Goal: Information Seeking & Learning: Learn about a topic

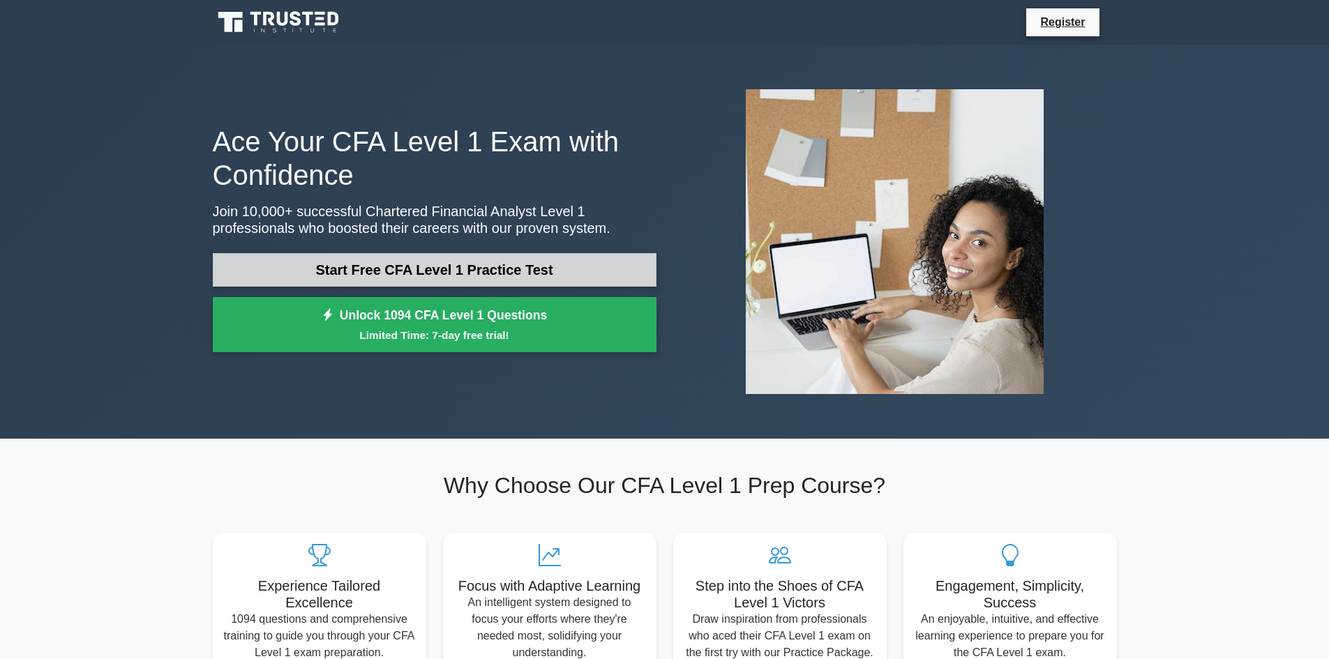
click at [343, 269] on link "Start Free CFA Level 1 Practice Test" at bounding box center [435, 269] width 444 height 33
click at [407, 269] on link "Start Free CFA Level 1 Practice Test" at bounding box center [435, 269] width 444 height 33
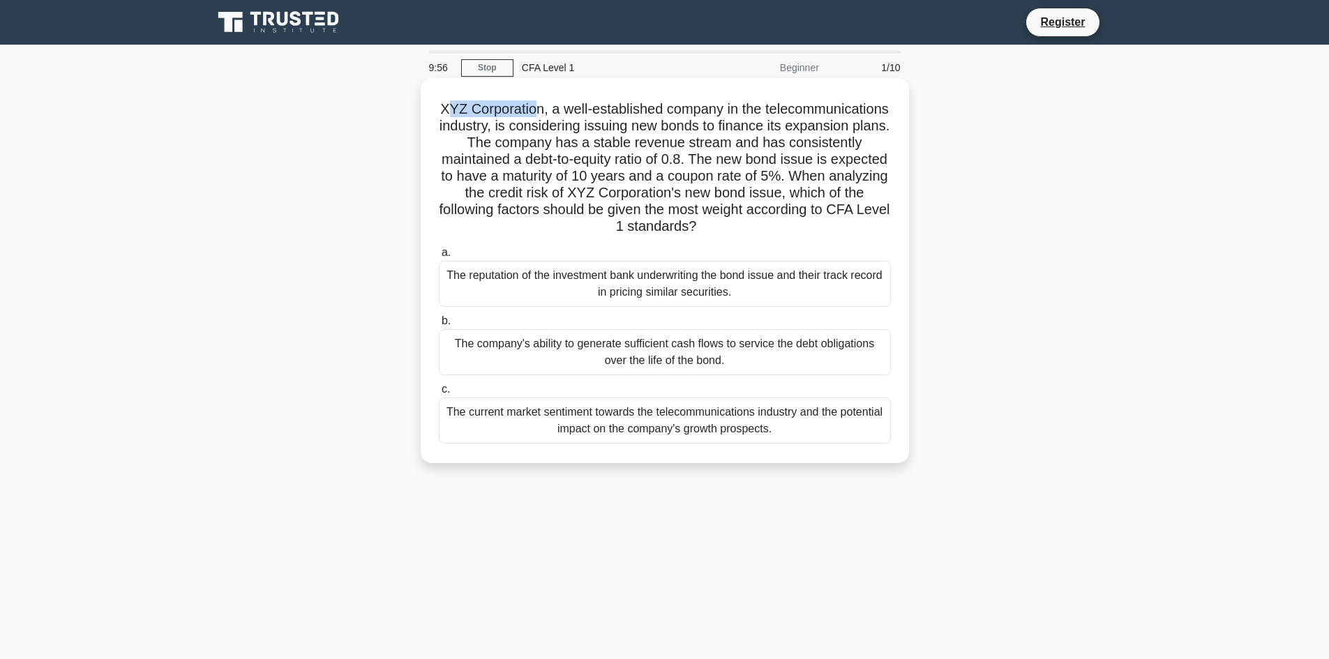
drag, startPoint x: 506, startPoint y: 109, endPoint x: 597, endPoint y: 111, distance: 91.4
click at [597, 111] on h5 "XYZ Corporation, a well-established company in the telecommunications industry,…" at bounding box center [664, 167] width 455 height 135
click at [604, 116] on h5 "XYZ Corporation, a well-established company in the telecommunications industry,…" at bounding box center [664, 167] width 455 height 135
drag, startPoint x: 461, startPoint y: 125, endPoint x: 642, endPoint y: 130, distance: 181.5
click at [642, 130] on h5 "XYZ Corporation, a well-established company in the telecommunications industry,…" at bounding box center [664, 167] width 455 height 135
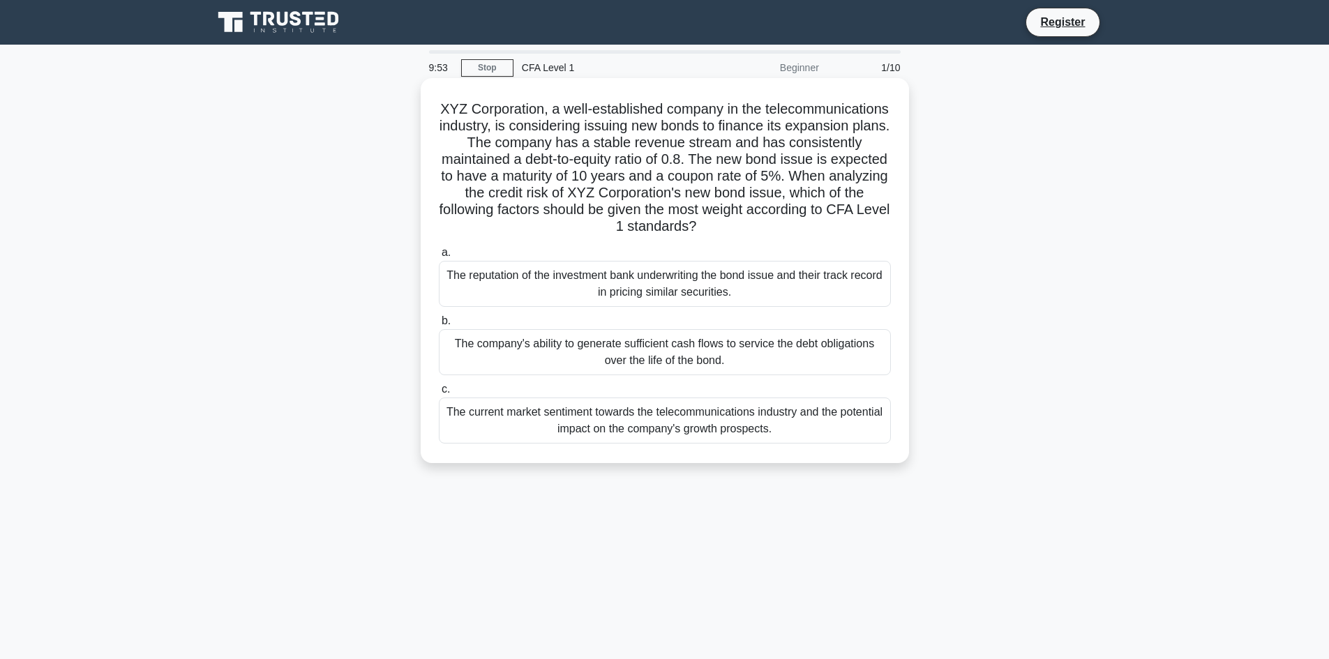
click at [647, 140] on h5 "XYZ Corporation, a well-established company in the telecommunications industry,…" at bounding box center [664, 167] width 455 height 135
drag, startPoint x: 652, startPoint y: 130, endPoint x: 596, endPoint y: 142, distance: 57.6
click at [600, 145] on h5 "XYZ Corporation, a well-established company in the telecommunications industry,…" at bounding box center [664, 167] width 455 height 135
click at [652, 163] on h5 "XYZ Corporation, a well-established company in the telecommunications industry,…" at bounding box center [664, 167] width 455 height 135
drag, startPoint x: 449, startPoint y: 146, endPoint x: 576, endPoint y: 147, distance: 127.7
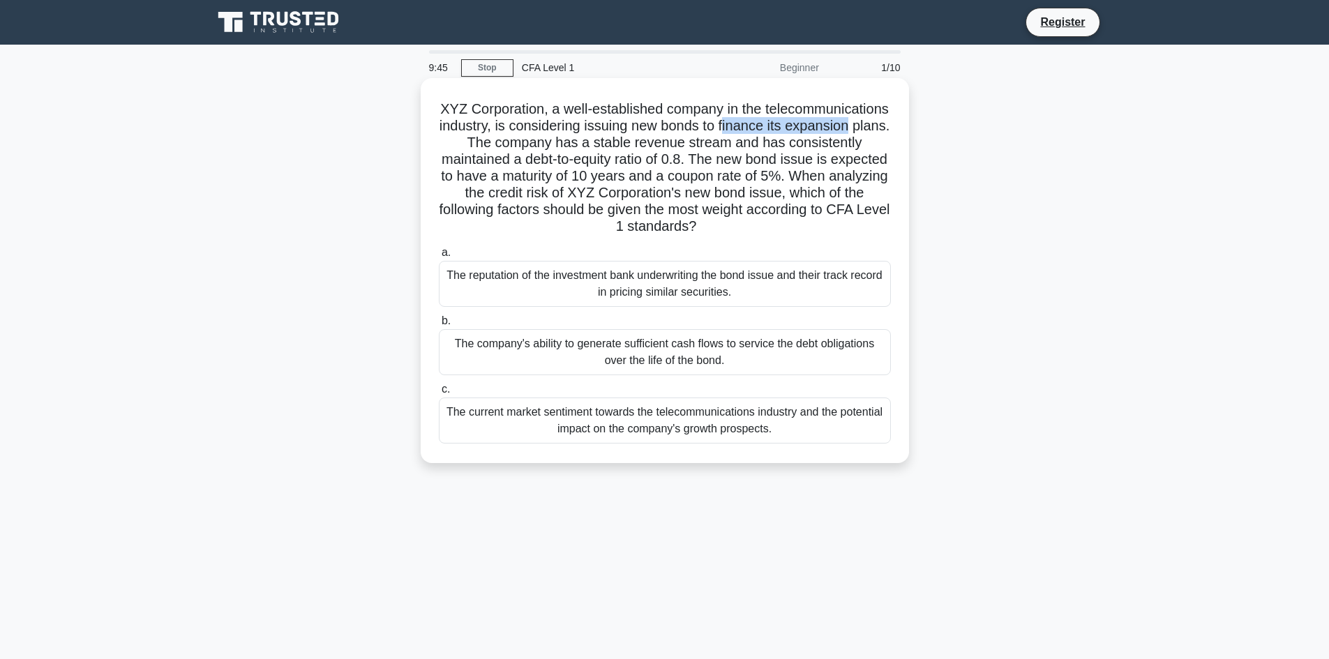
click at [576, 147] on h5 "XYZ Corporation, a well-established company in the telecommunications industry,…" at bounding box center [664, 167] width 455 height 135
click at [582, 153] on h5 "XYZ Corporation, a well-established company in the telecommunications industry,…" at bounding box center [664, 167] width 455 height 135
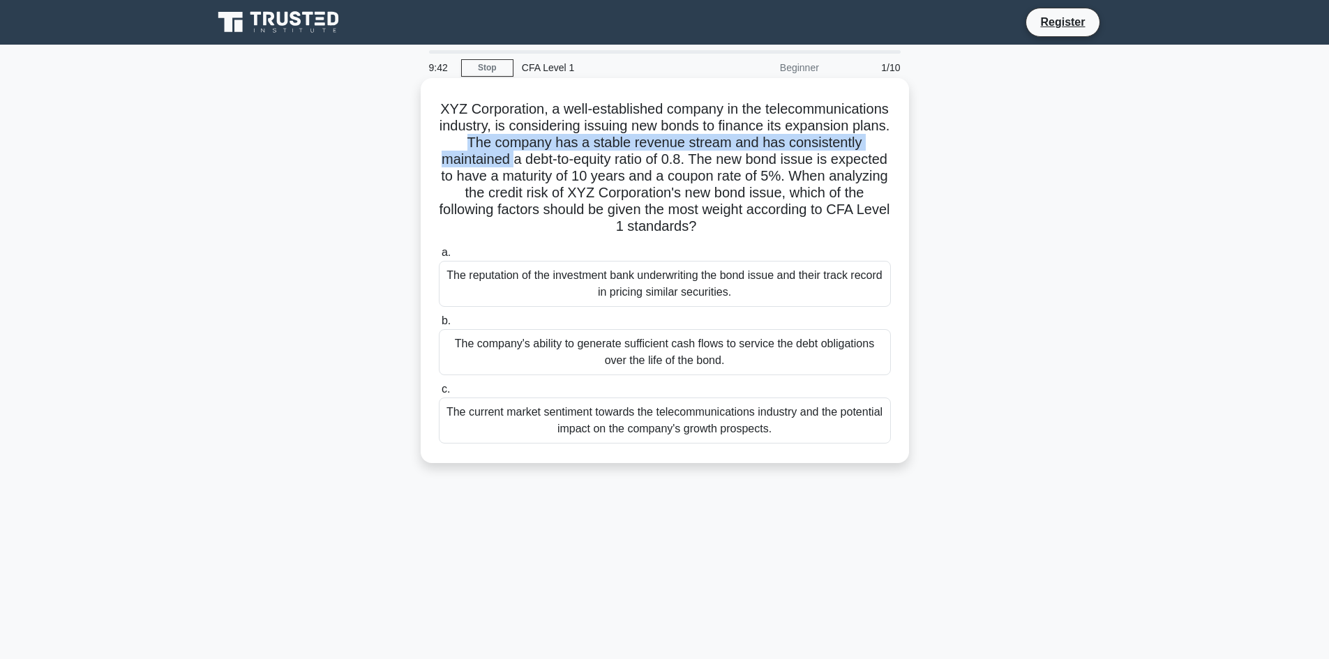
drag, startPoint x: 623, startPoint y: 143, endPoint x: 673, endPoint y: 170, distance: 57.1
click at [672, 170] on h5 "XYZ Corporation, a well-established company in the telecommunications industry,…" at bounding box center [664, 167] width 455 height 135
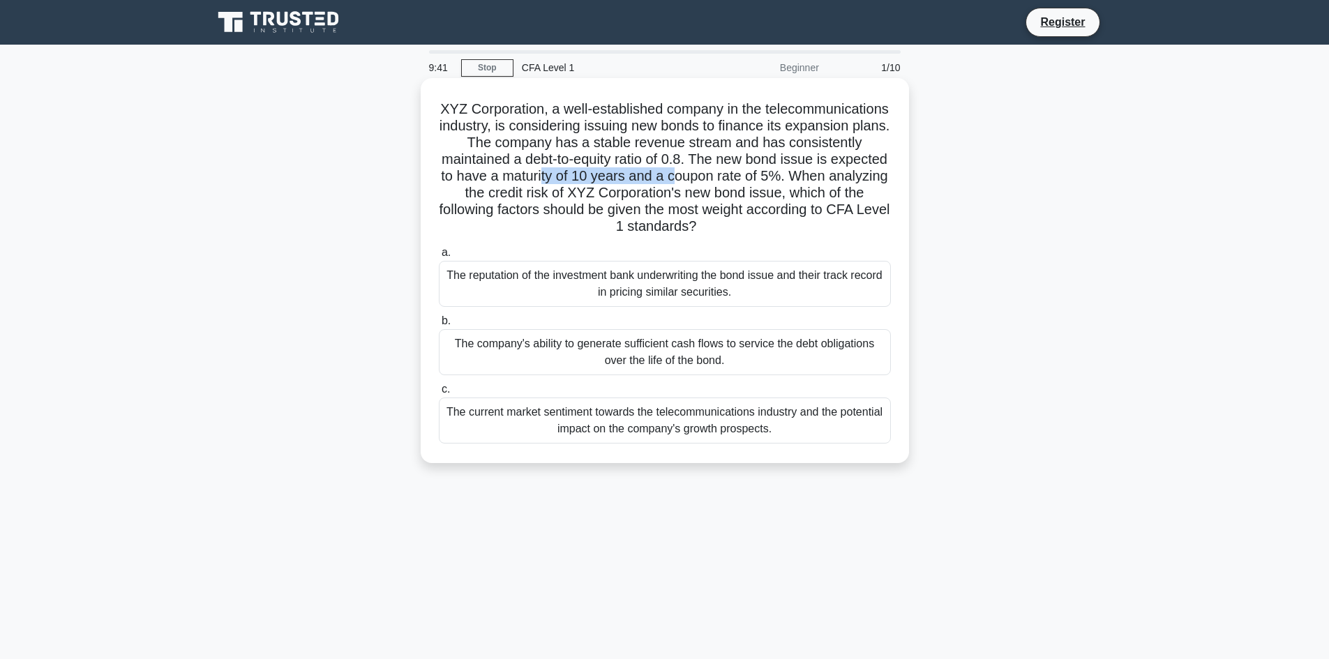
drag, startPoint x: 691, startPoint y: 170, endPoint x: 819, endPoint y: 170, distance: 127.7
click at [819, 170] on h5 "XYZ Corporation, a well-established company in the telecommunications industry,…" at bounding box center [664, 167] width 455 height 135
click at [819, 167] on h5 "XYZ Corporation, a well-established company in the telecommunications industry,…" at bounding box center [664, 167] width 455 height 135
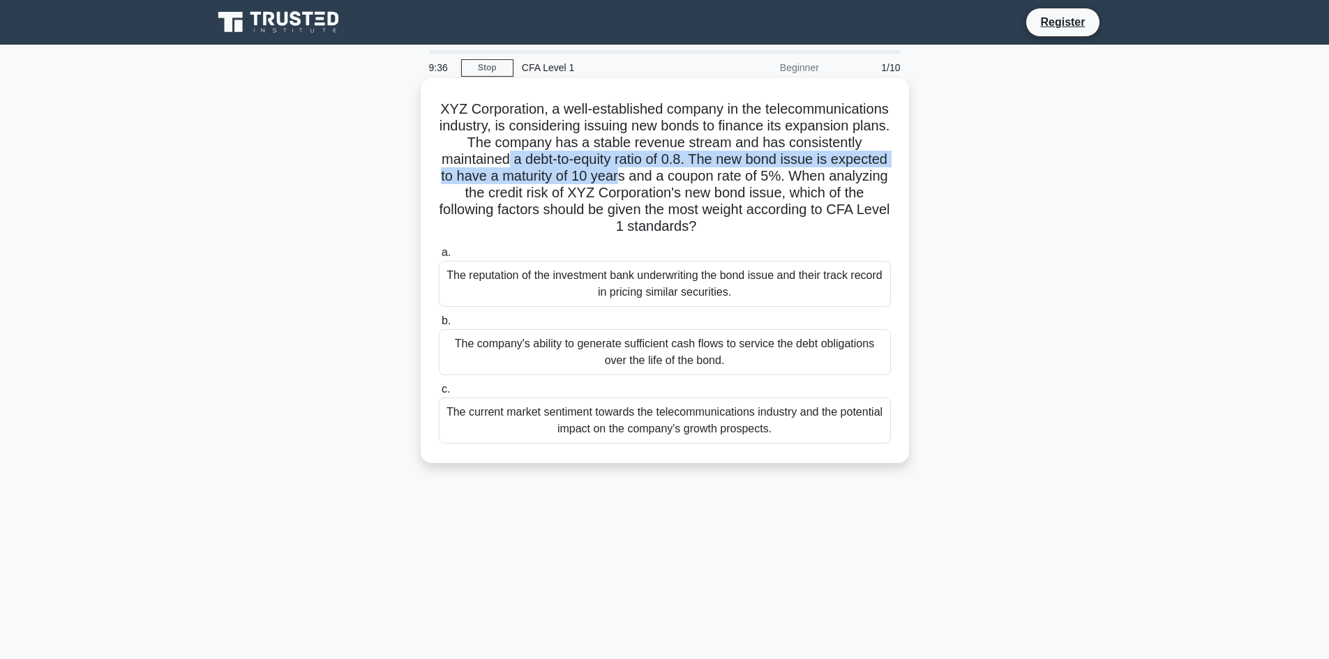
drag, startPoint x: 669, startPoint y: 170, endPoint x: 767, endPoint y: 181, distance: 98.4
click at [767, 181] on h5 "XYZ Corporation, a well-established company in the telecommunications industry,…" at bounding box center [664, 167] width 455 height 135
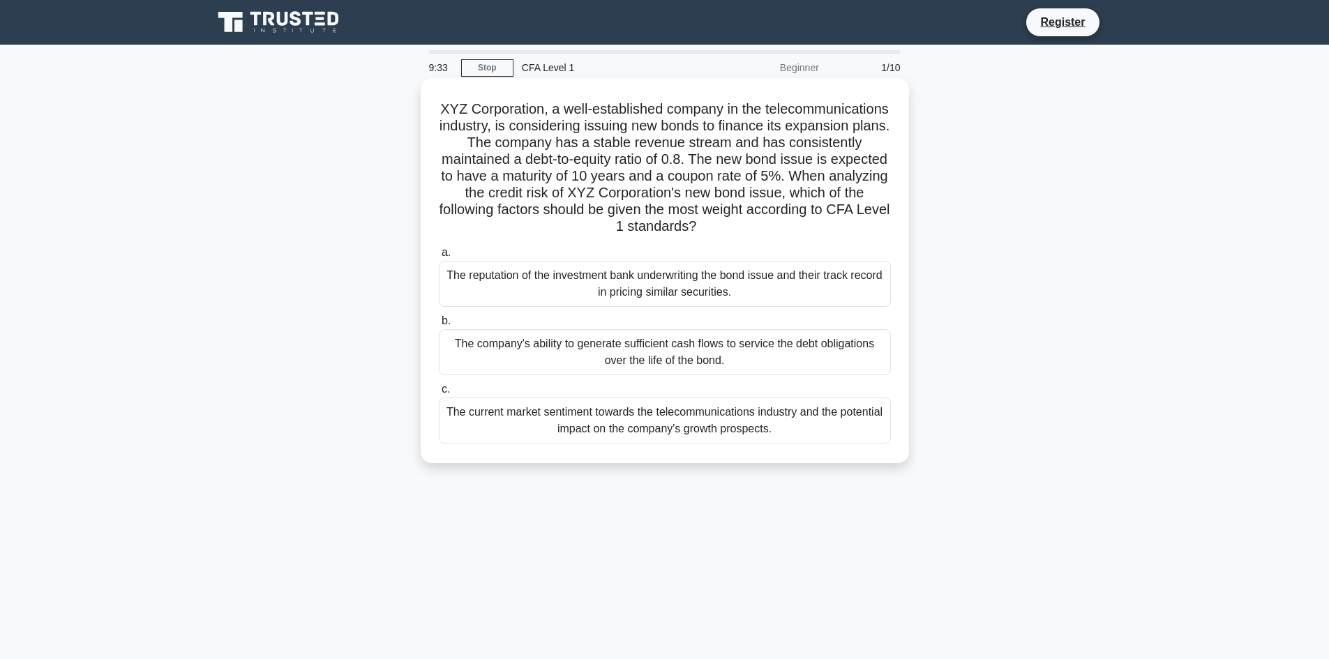
click at [818, 183] on h5 "XYZ Corporation, a well-established company in the telecommunications industry,…" at bounding box center [664, 167] width 455 height 135
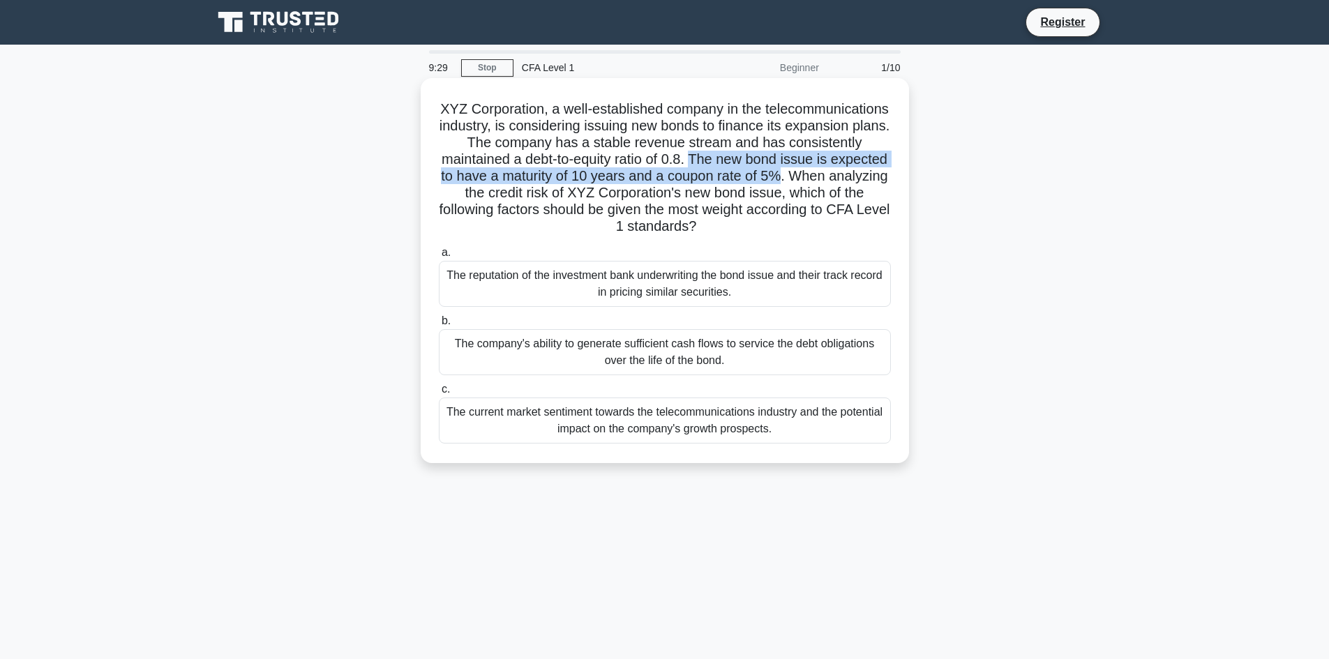
drag, startPoint x: 832, startPoint y: 165, endPoint x: 478, endPoint y: 186, distance: 354.9
click at [478, 186] on h5 "XYZ Corporation, a well-established company in the telecommunications industry,…" at bounding box center [664, 167] width 455 height 135
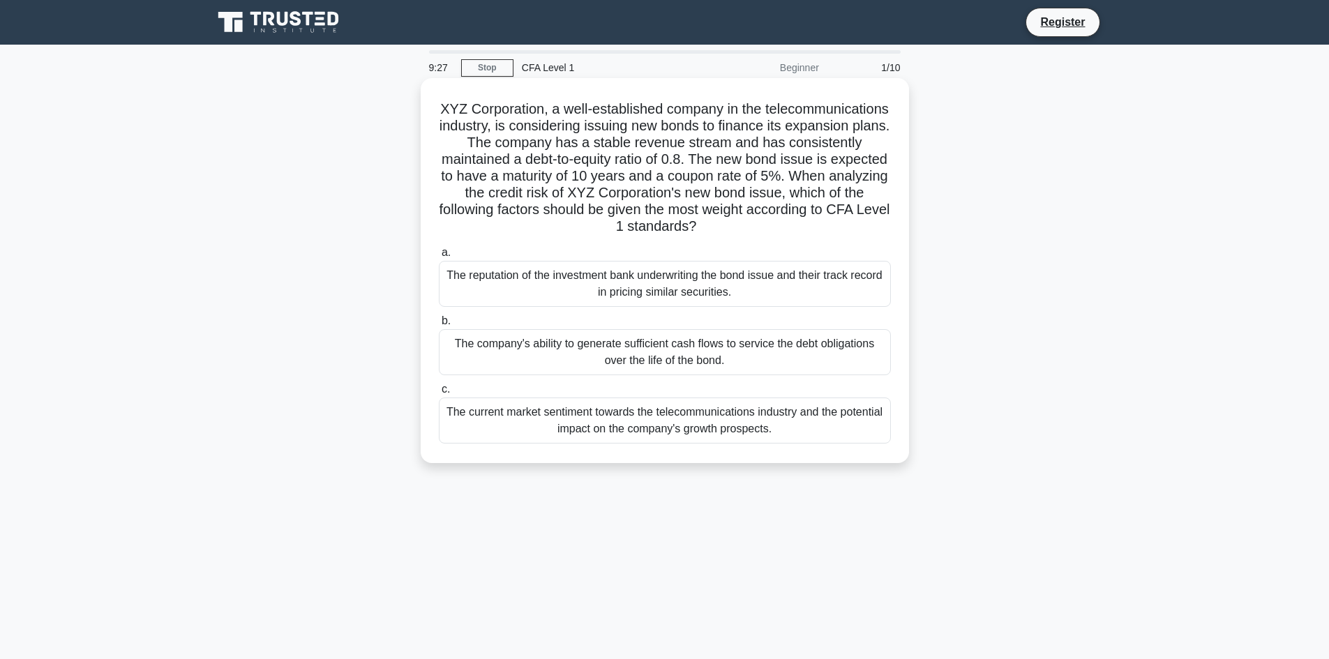
click at [705, 212] on h5 "XYZ Corporation, a well-established company in the telecommunications industry,…" at bounding box center [664, 167] width 455 height 135
drag, startPoint x: 511, startPoint y: 181, endPoint x: 772, endPoint y: 232, distance: 265.8
click at [772, 232] on h5 "XYZ Corporation, a well-established company in the telecommunications industry,…" at bounding box center [664, 167] width 455 height 135
click at [700, 220] on h5 "XYZ Corporation, a well-established company in the telecommunications industry,…" at bounding box center [664, 167] width 455 height 135
click at [679, 206] on h5 "XYZ Corporation, a well-established company in the telecommunications industry,…" at bounding box center [664, 167] width 455 height 135
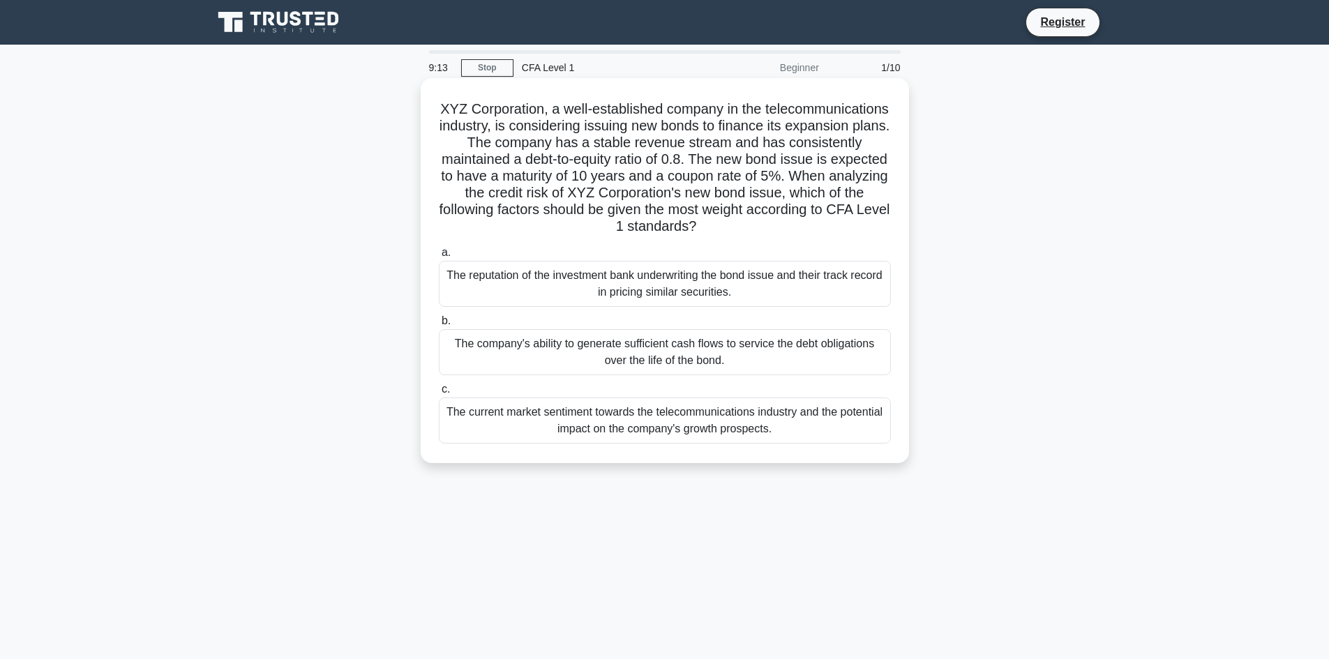
click at [665, 356] on div "The company's ability to generate sufficient cash flows to service the debt obl…" at bounding box center [665, 352] width 452 height 46
click at [439, 326] on input "b. The company's ability to generate sufficient cash flows to service the debt …" at bounding box center [439, 321] width 0 height 9
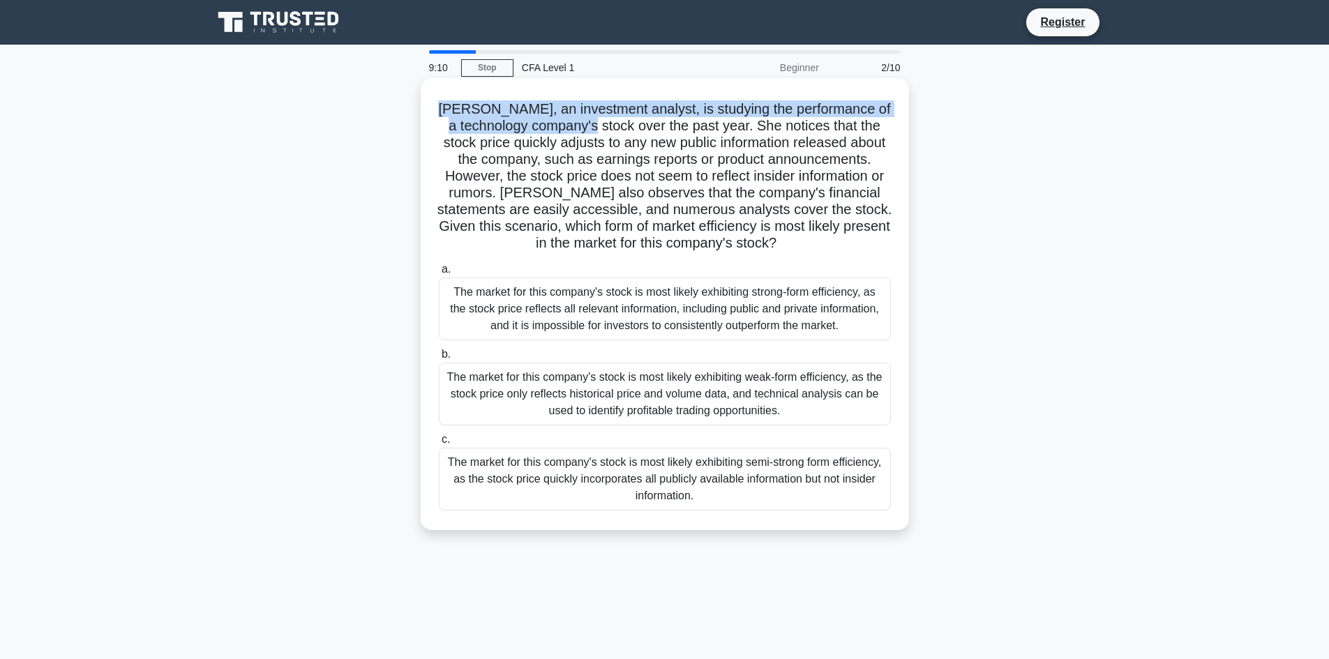
drag, startPoint x: 469, startPoint y: 113, endPoint x: 640, endPoint y: 121, distance: 171.1
click at [640, 121] on h5 "Emily, an investment analyst, is studying the performance of a technology compa…" at bounding box center [664, 176] width 455 height 152
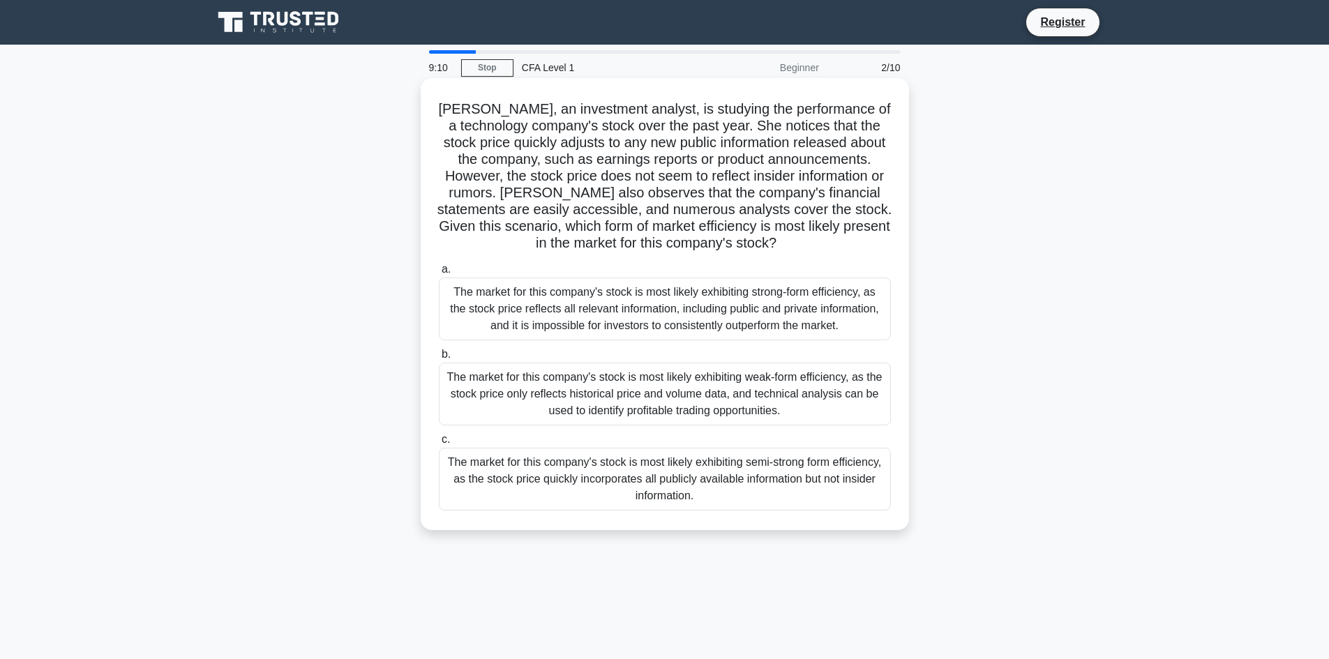
click at [654, 137] on h5 "Emily, an investment analyst, is studying the performance of a technology compa…" at bounding box center [664, 176] width 455 height 152
drag, startPoint x: 454, startPoint y: 128, endPoint x: 751, endPoint y: 116, distance: 296.7
click at [751, 116] on h5 "Emily, an investment analyst, is studying the performance of a technology compa…" at bounding box center [664, 176] width 455 height 152
click at [766, 153] on h5 "Emily, an investment analyst, is studying the performance of a technology compa…" at bounding box center [664, 176] width 455 height 152
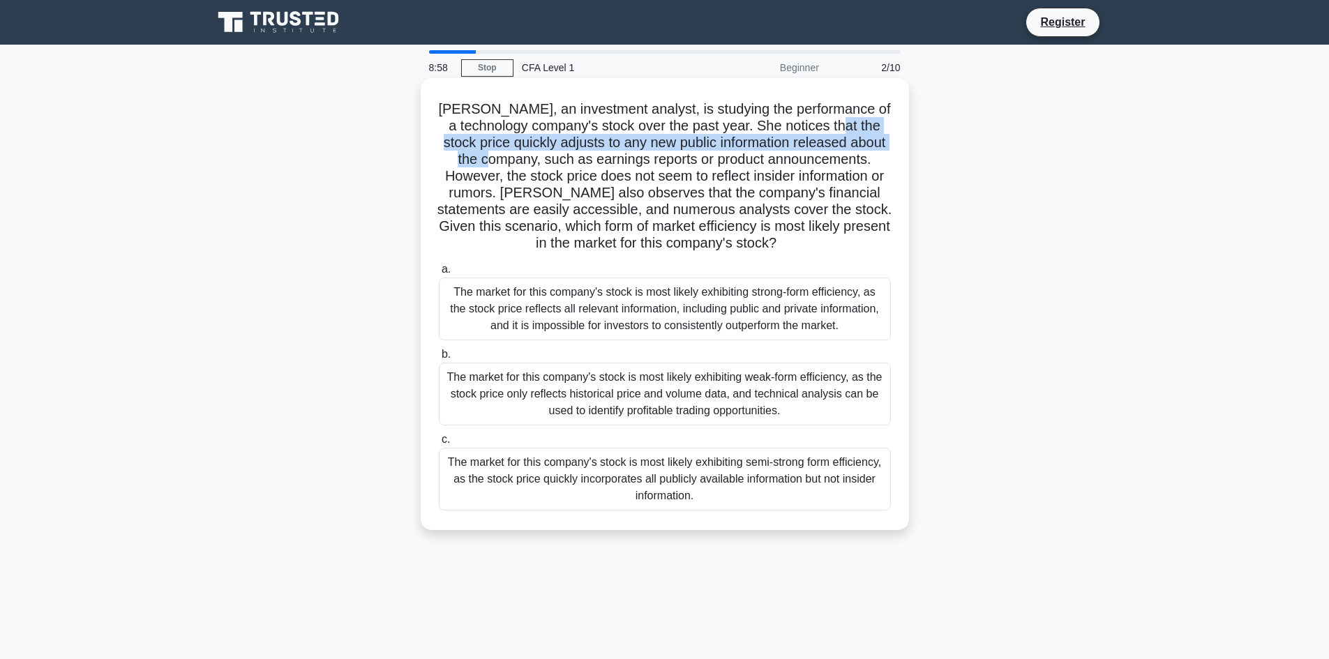
drag, startPoint x: 460, startPoint y: 149, endPoint x: 664, endPoint y: 139, distance: 204.0
click at [622, 156] on h5 "Emily, an investment analyst, is studying the performance of a technology compa…" at bounding box center [664, 176] width 455 height 152
click at [664, 139] on h5 "Emily, an investment analyst, is studying the performance of a technology compa…" at bounding box center [664, 176] width 455 height 152
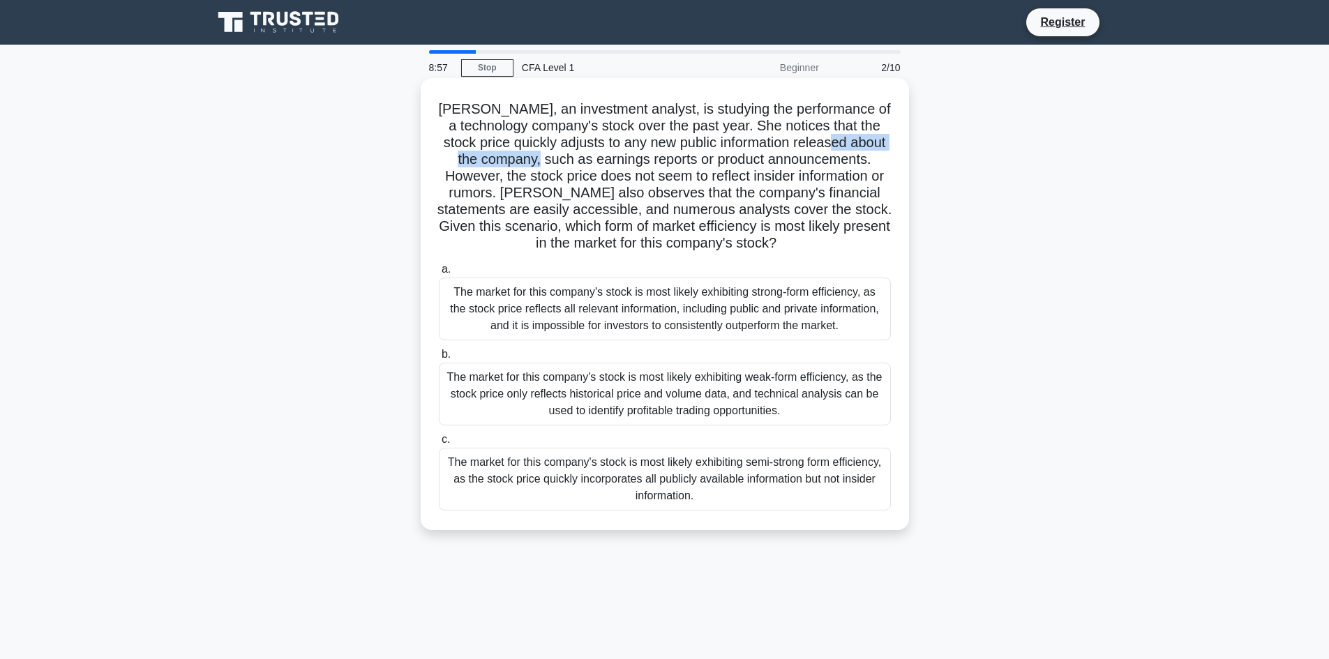
drag, startPoint x: 525, startPoint y: 162, endPoint x: 663, endPoint y: 163, distance: 138.1
click at [662, 163] on h5 "Emily, an investment analyst, is studying the performance of a technology compa…" at bounding box center [664, 176] width 455 height 152
click at [710, 176] on h5 "Emily, an investment analyst, is studying the performance of a technology compa…" at bounding box center [664, 176] width 455 height 152
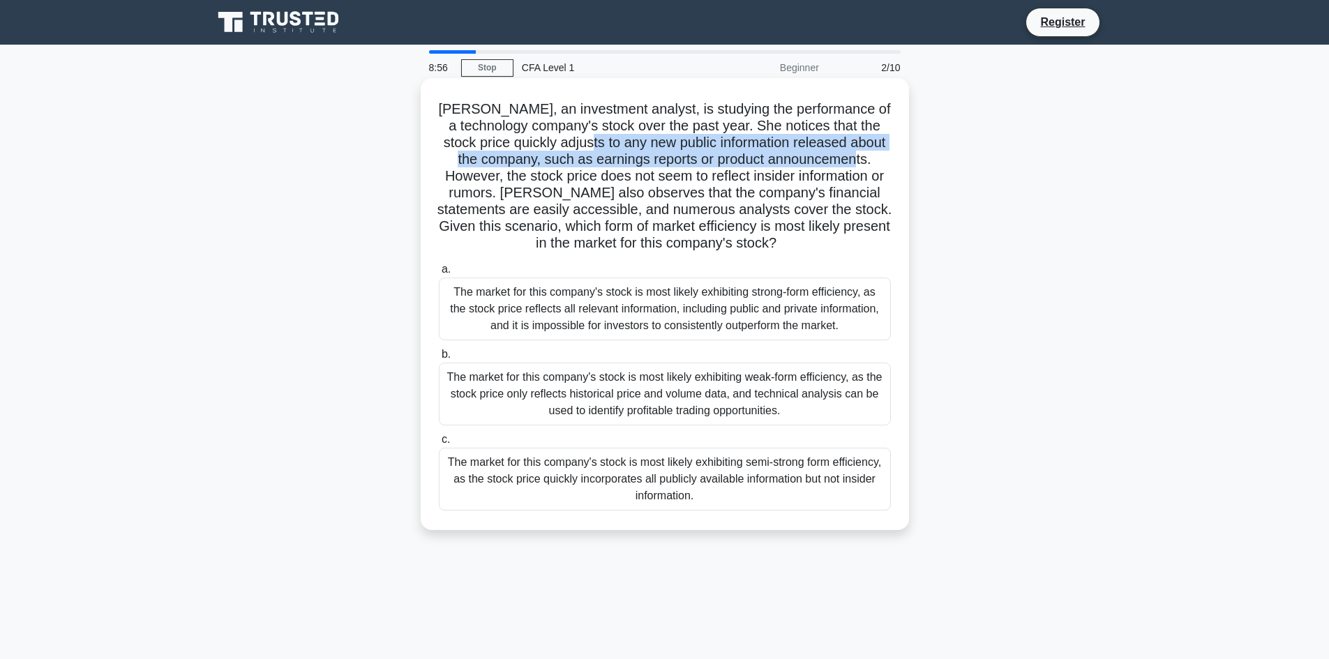
drag, startPoint x: 654, startPoint y: 149, endPoint x: 546, endPoint y: 184, distance: 114.3
click at [592, 176] on h5 "Emily, an investment analyst, is studying the performance of a technology compa…" at bounding box center [664, 176] width 455 height 152
click at [546, 184] on h5 "Emily, an investment analyst, is studying the performance of a technology compa…" at bounding box center [664, 176] width 455 height 152
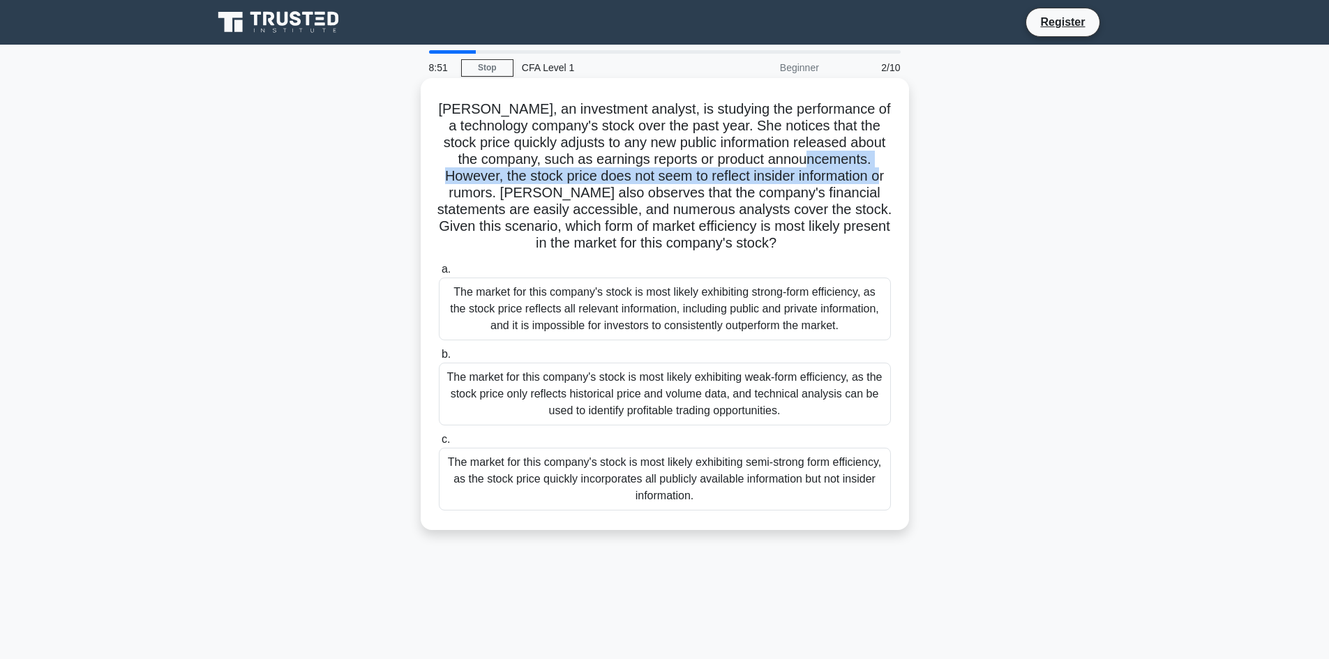
drag, startPoint x: 555, startPoint y: 176, endPoint x: 628, endPoint y: 190, distance: 74.0
click at [628, 190] on h5 "Emily, an investment analyst, is studying the performance of a technology compa…" at bounding box center [664, 176] width 455 height 152
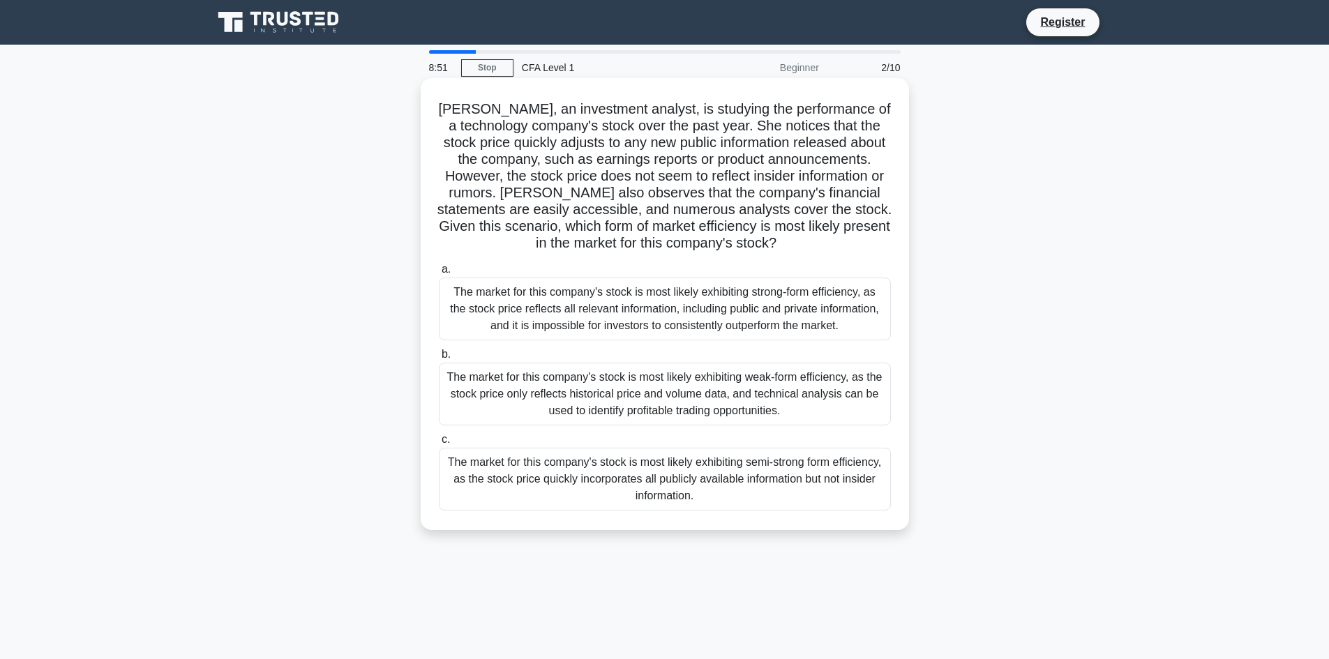
click at [639, 197] on h5 "Emily, an investment analyst, is studying the performance of a technology compa…" at bounding box center [664, 176] width 455 height 152
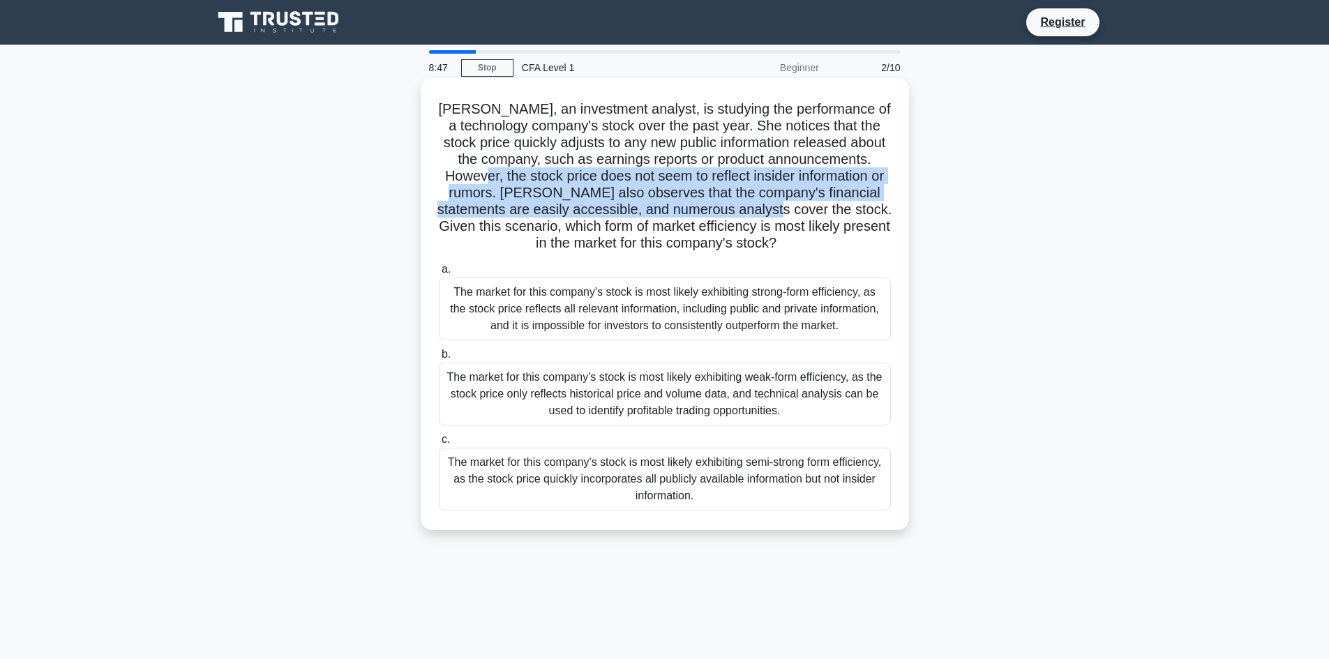
drag, startPoint x: 649, startPoint y: 179, endPoint x: 495, endPoint y: 234, distance: 163.7
click at [495, 234] on h5 "Emily, an investment analyst, is studying the performance of a technology compa…" at bounding box center [664, 176] width 455 height 152
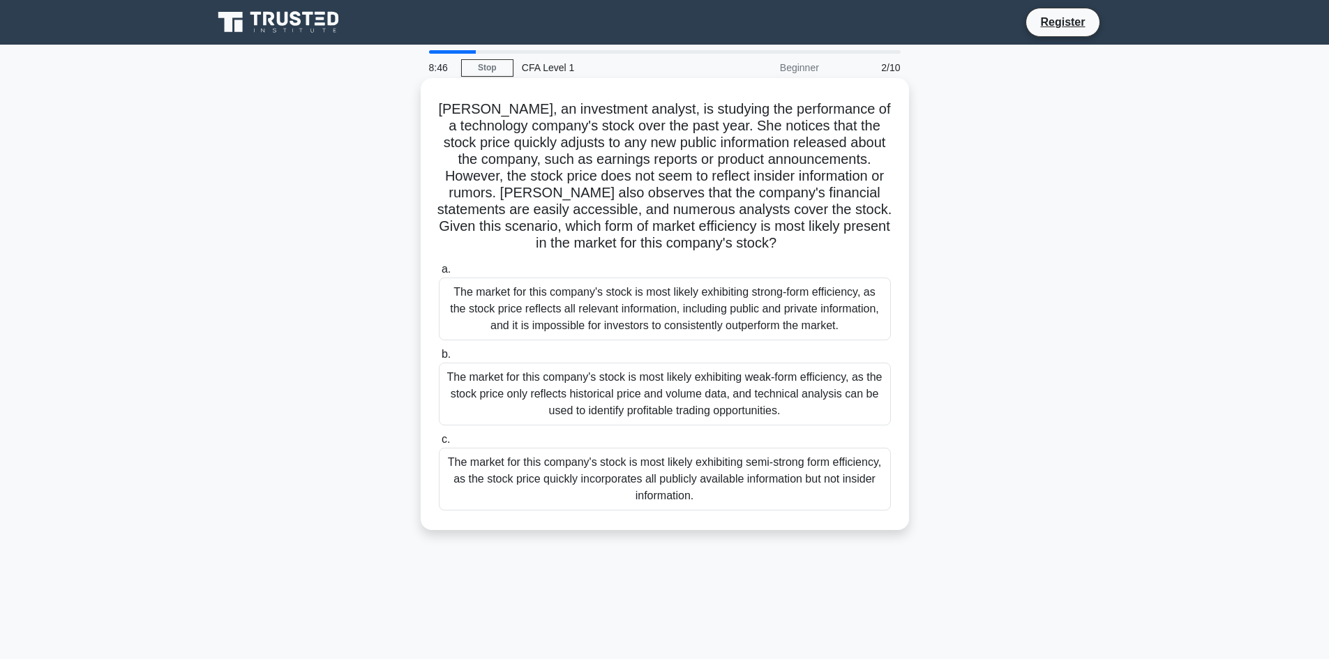
click at [601, 230] on h5 "Emily, an investment analyst, is studying the performance of a technology compa…" at bounding box center [664, 176] width 455 height 152
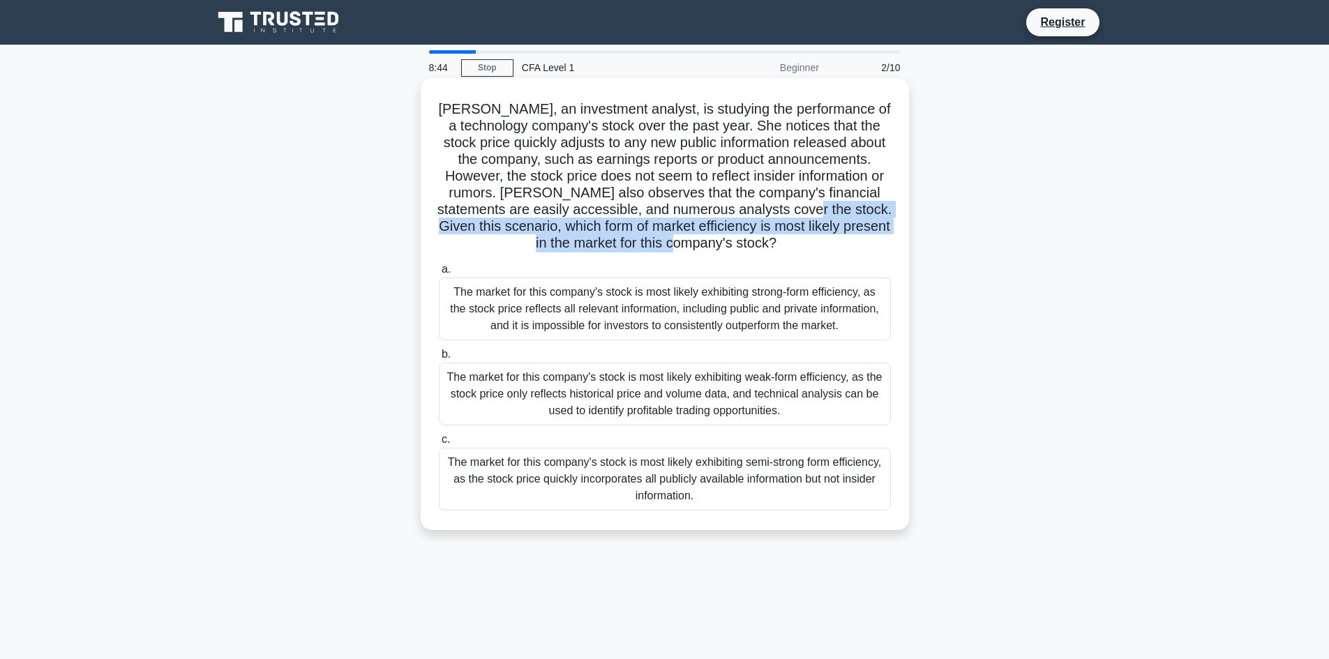
drag, startPoint x: 527, startPoint y: 230, endPoint x: 851, endPoint y: 253, distance: 325.2
click at [851, 253] on h5 "Emily, an investment analyst, is studying the performance of a technology compa…" at bounding box center [664, 176] width 455 height 152
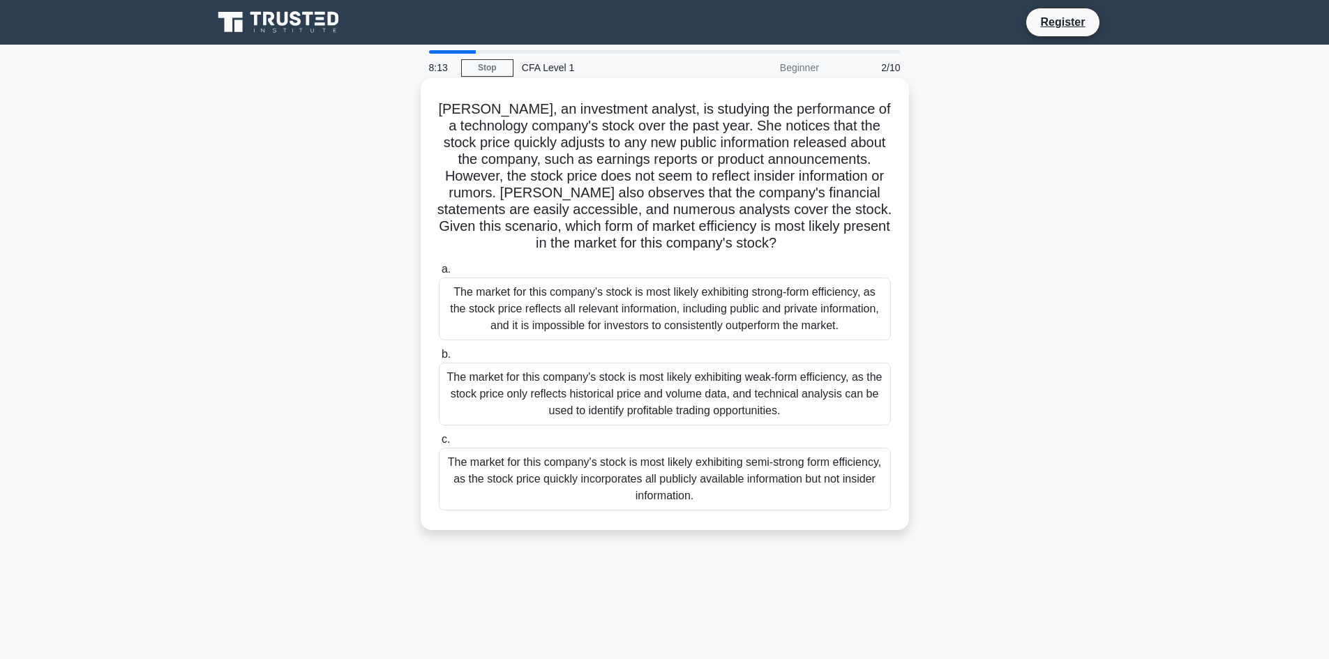
click at [584, 197] on h5 "Emily, an investment analyst, is studying the performance of a technology compa…" at bounding box center [664, 176] width 455 height 152
click at [667, 190] on h5 "Emily, an investment analyst, is studying the performance of a technology compa…" at bounding box center [664, 176] width 455 height 152
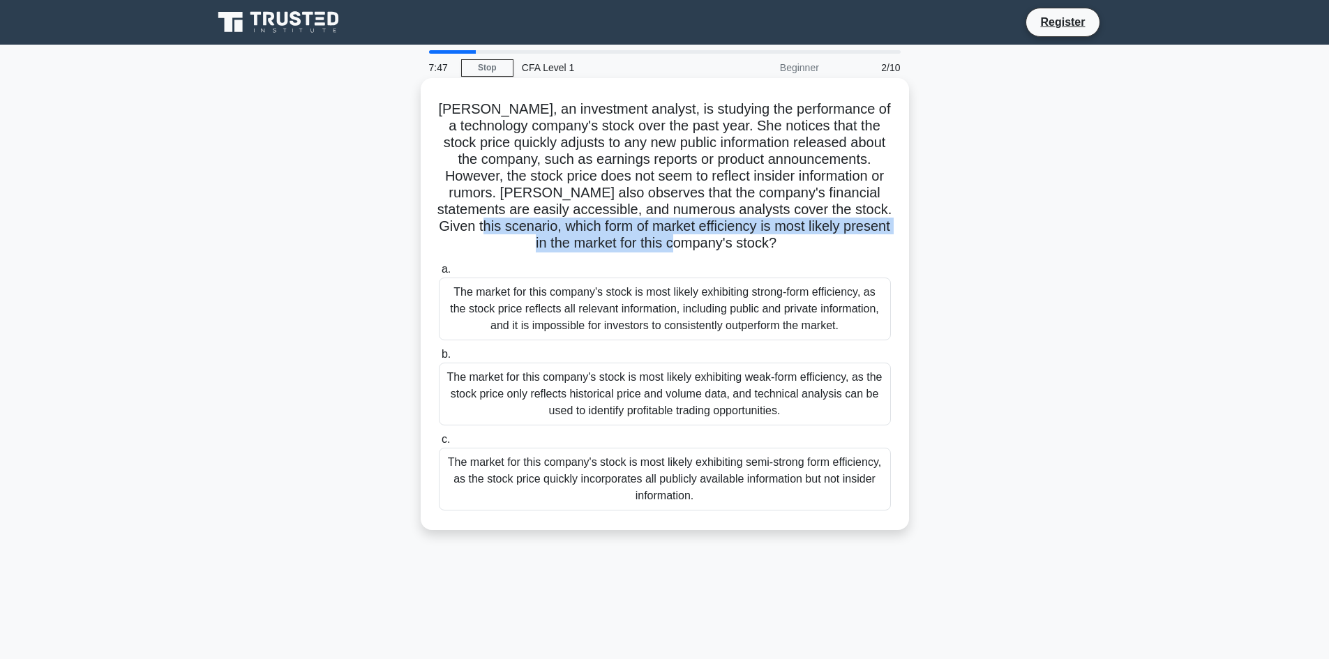
drag, startPoint x: 653, startPoint y: 226, endPoint x: 834, endPoint y: 236, distance: 181.0
click at [834, 236] on h5 "Emily, an investment analyst, is studying the performance of a technology compa…" at bounding box center [664, 176] width 455 height 152
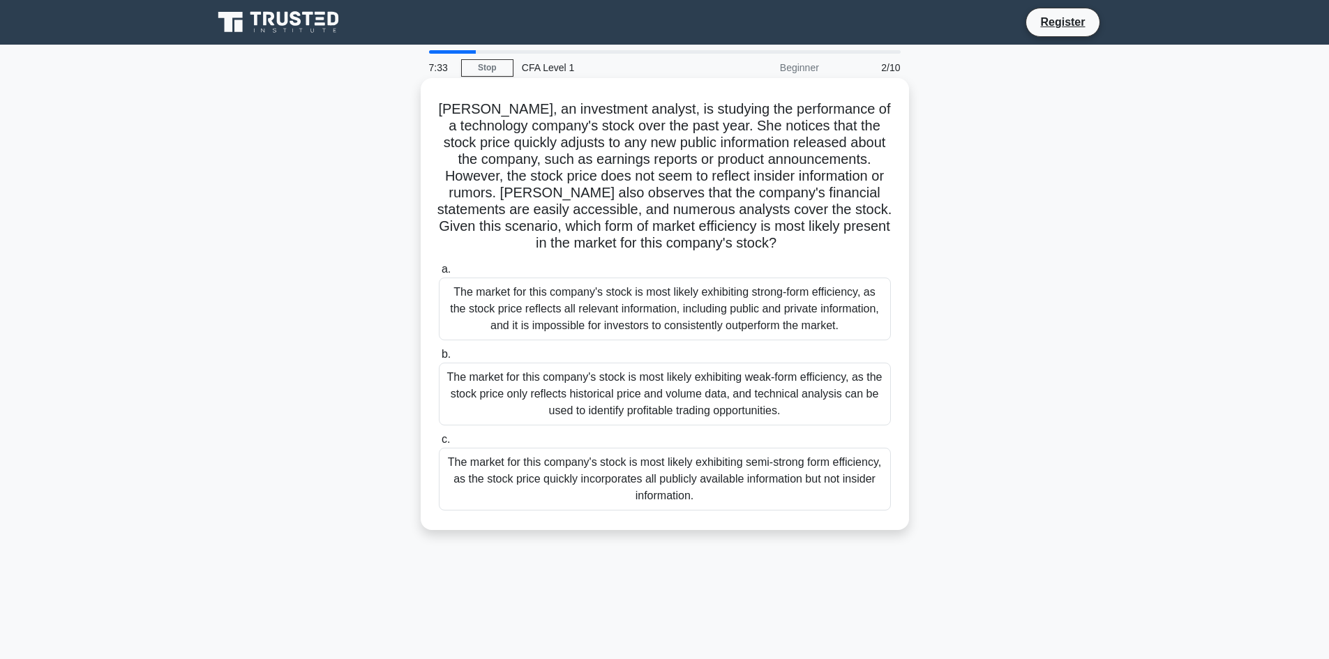
click at [765, 316] on div "The market for this company's stock is most likely exhibiting strong-form effic…" at bounding box center [665, 309] width 452 height 63
click at [439, 274] on input "a. The market for this company's stock is most likely exhibiting strong-form ef…" at bounding box center [439, 269] width 0 height 9
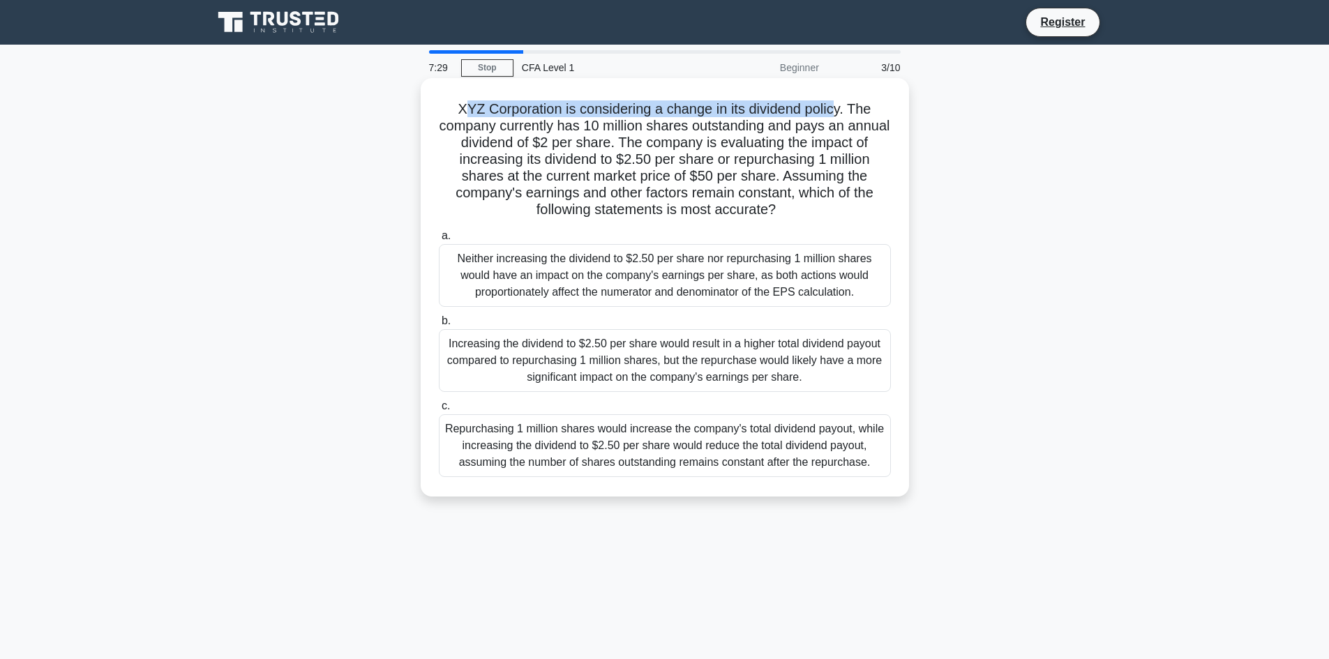
drag, startPoint x: 460, startPoint y: 107, endPoint x: 836, endPoint y: 94, distance: 375.5
click at [836, 94] on div "XYZ Corporation is considering a change in its dividend policy. The company cur…" at bounding box center [664, 287] width 477 height 407
click at [781, 140] on h5 "XYZ Corporation is considering a change in its dividend policy. The company cur…" at bounding box center [664, 159] width 455 height 119
drag, startPoint x: 464, startPoint y: 112, endPoint x: 779, endPoint y: 101, distance: 315.5
click at [779, 101] on h5 "XYZ Corporation is considering a change in its dividend policy. The company cur…" at bounding box center [664, 159] width 455 height 119
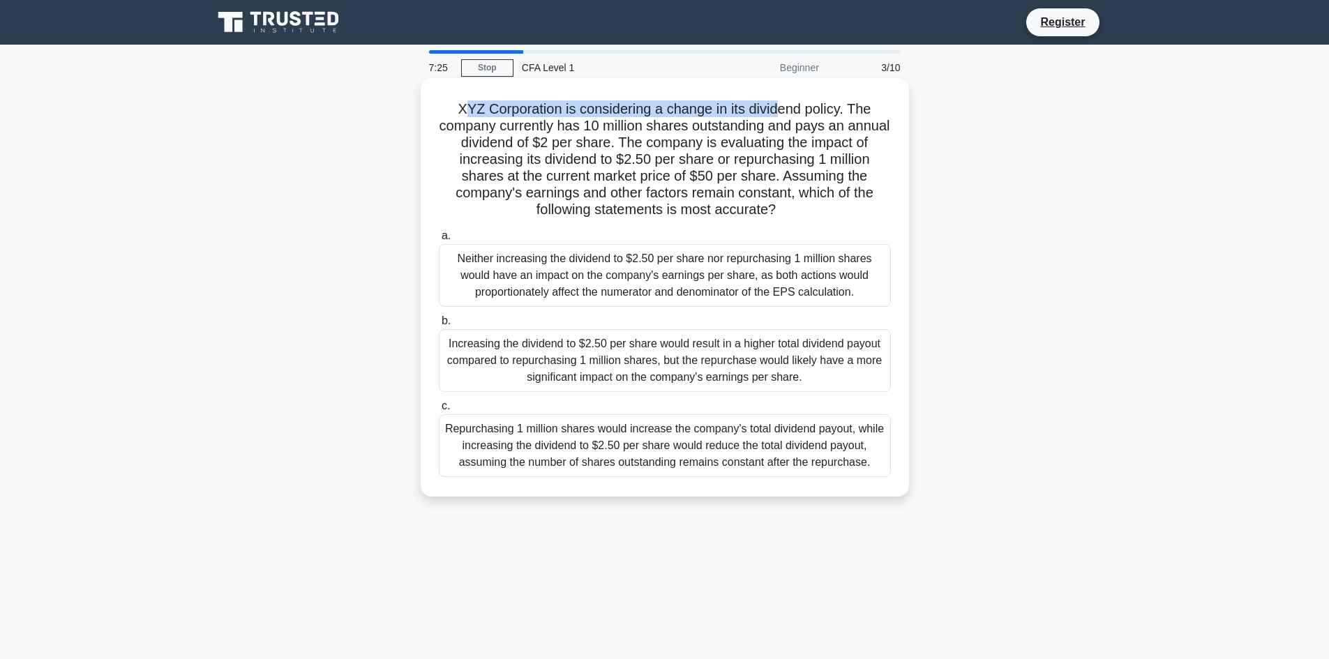
click at [777, 118] on h5 "XYZ Corporation is considering a change in its dividend policy. The company cur…" at bounding box center [664, 159] width 455 height 119
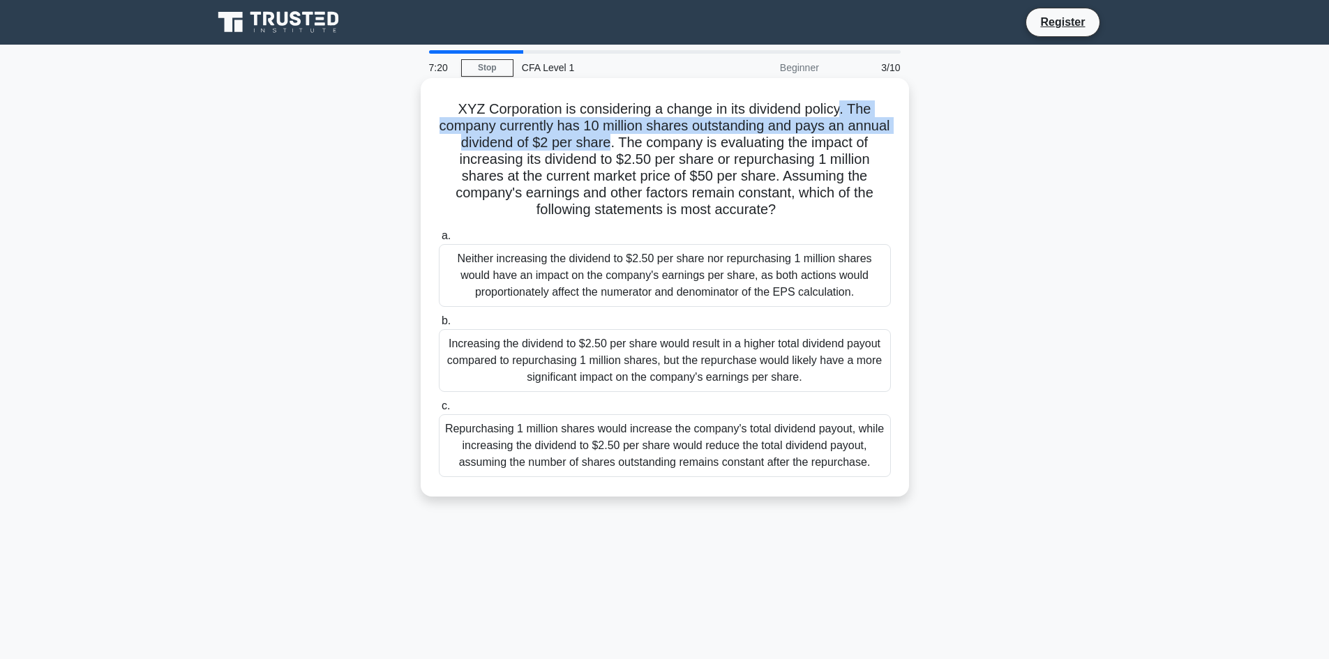
drag, startPoint x: 841, startPoint y: 111, endPoint x: 641, endPoint y: 151, distance: 204.3
click at [641, 151] on h5 "XYZ Corporation is considering a change in its dividend policy. The company cur…" at bounding box center [664, 159] width 455 height 119
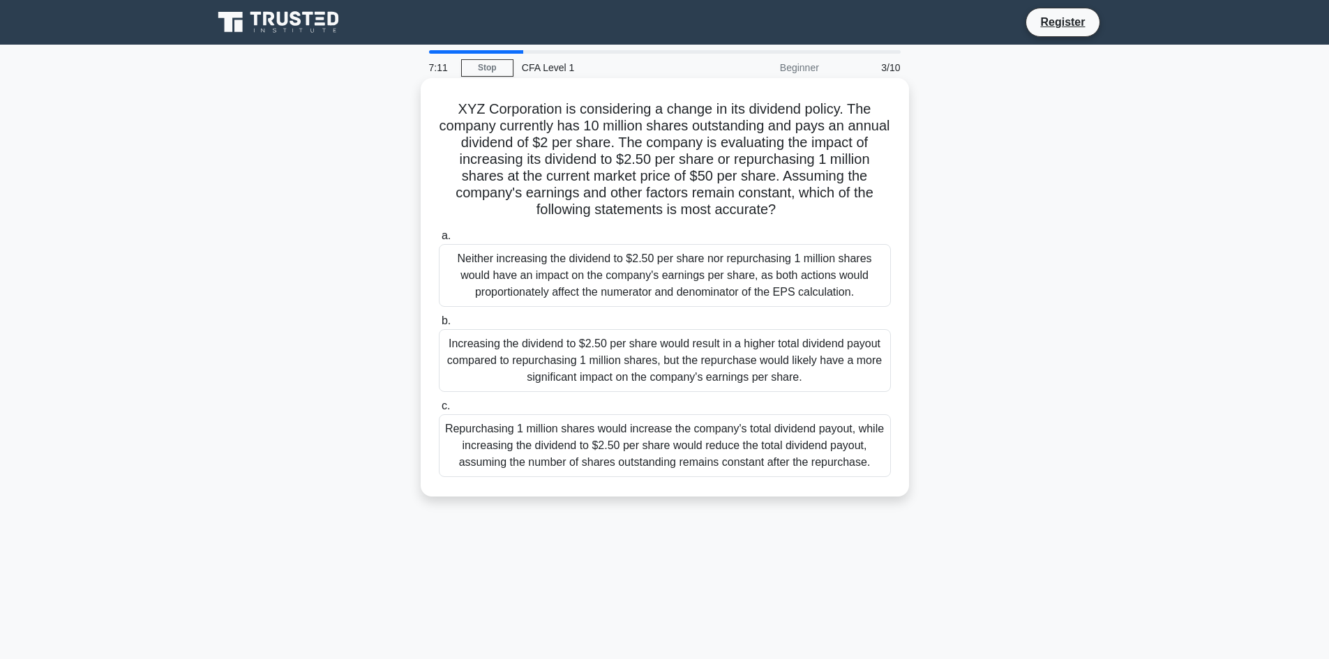
click at [541, 152] on h5 "XYZ Corporation is considering a change in its dividend policy. The company cur…" at bounding box center [664, 159] width 455 height 119
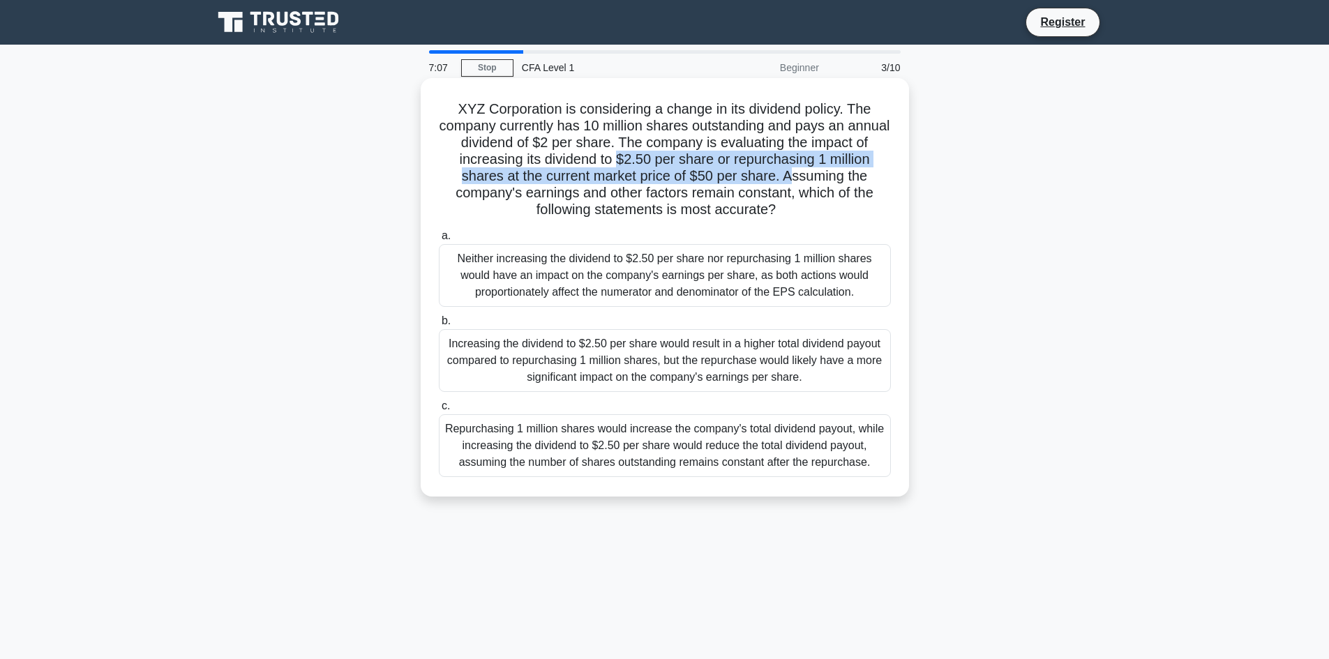
drag, startPoint x: 624, startPoint y: 158, endPoint x: 791, endPoint y: 178, distance: 167.9
click at [791, 178] on h5 "XYZ Corporation is considering a change in its dividend policy. The company cur…" at bounding box center [664, 159] width 455 height 119
drag, startPoint x: 552, startPoint y: 200, endPoint x: 783, endPoint y: 211, distance: 231.1
click at [783, 211] on h5 "XYZ Corporation is considering a change in its dividend policy. The company cur…" at bounding box center [664, 159] width 455 height 119
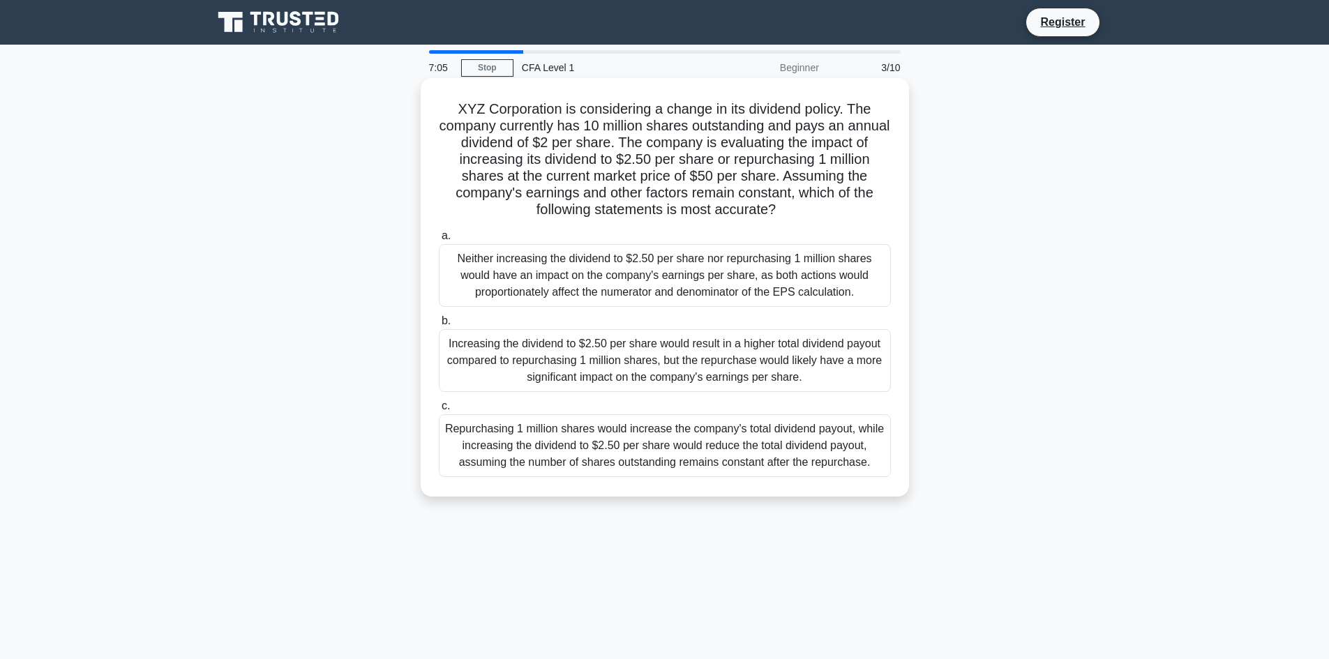
click at [679, 253] on div "Neither increasing the dividend to $2.50 per share nor repurchasing 1 million s…" at bounding box center [665, 275] width 452 height 63
click at [439, 241] on input "a. Neither increasing the dividend to $2.50 per share nor repurchasing 1 millio…" at bounding box center [439, 236] width 0 height 9
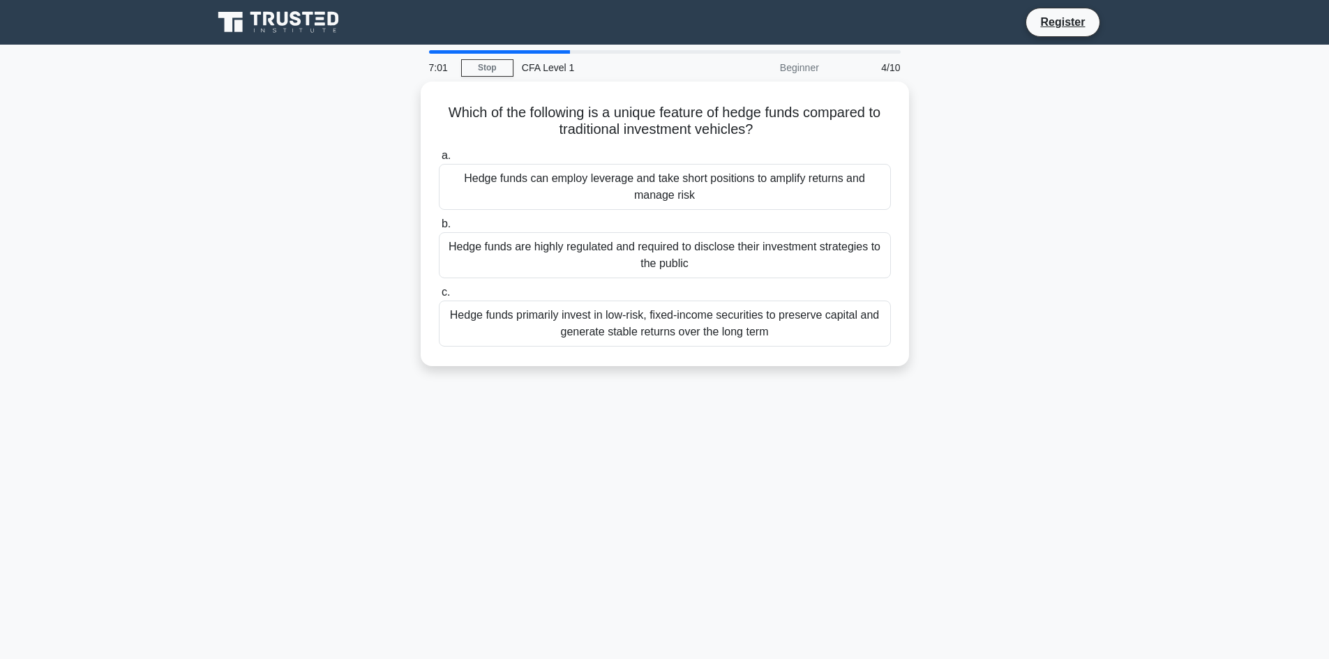
click at [537, 77] on div "CFA Level 1" at bounding box center [609, 68] width 192 height 28
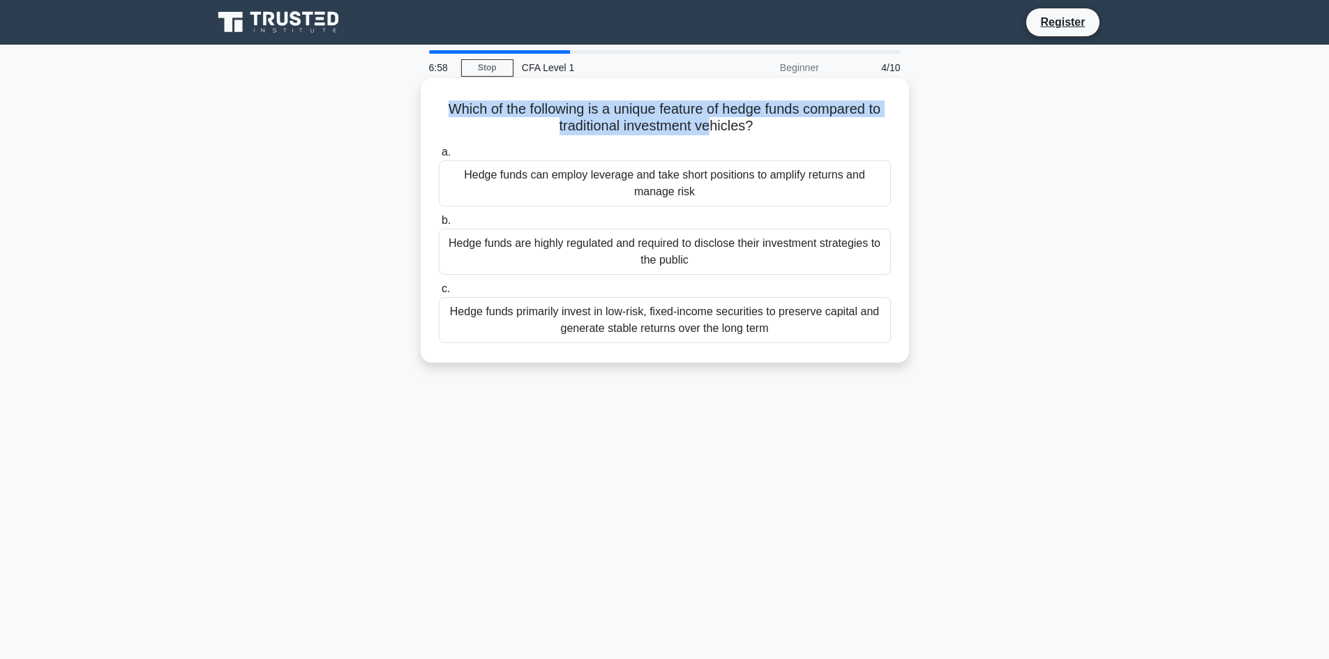
drag, startPoint x: 439, startPoint y: 115, endPoint x: 712, endPoint y: 129, distance: 273.8
click at [712, 129] on h5 "Which of the following is a unique feature of hedge funds compared to tradition…" at bounding box center [664, 117] width 455 height 35
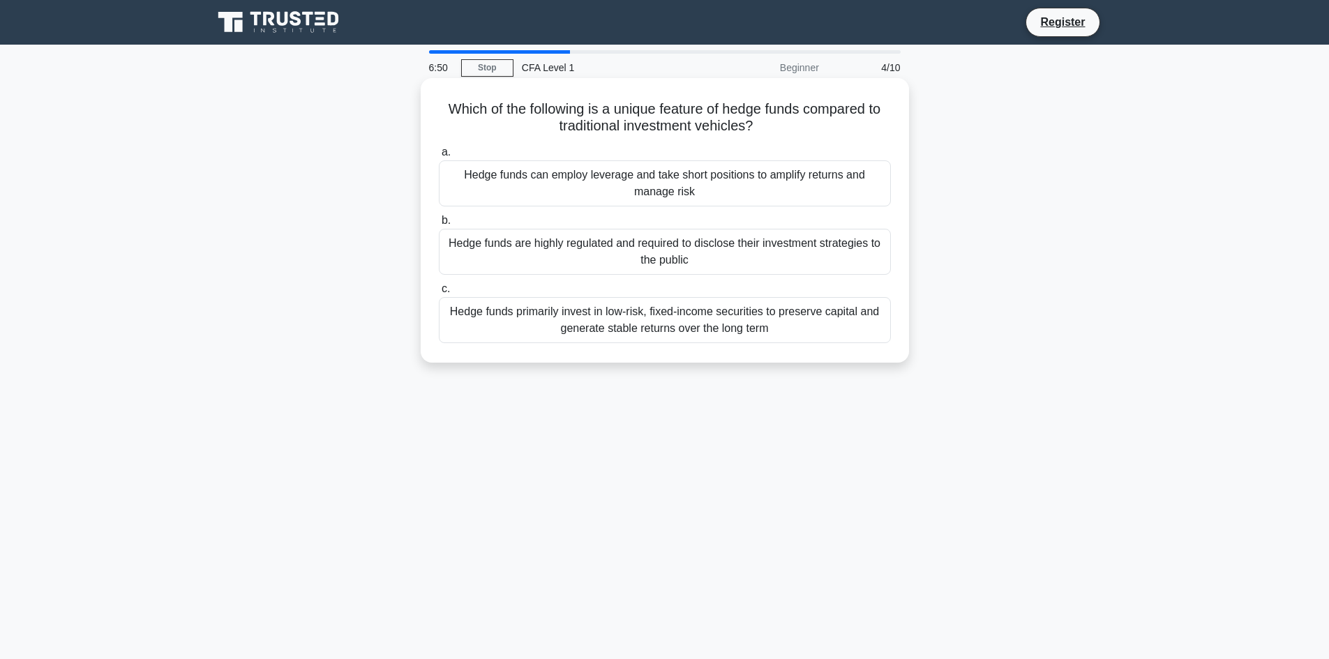
drag, startPoint x: 438, startPoint y: 108, endPoint x: 769, endPoint y: 121, distance: 331.6
click at [769, 121] on h5 "Which of the following is a unique feature of hedge funds compared to tradition…" at bounding box center [664, 117] width 455 height 35
click at [567, 119] on h5 "Which of the following is a unique feature of hedge funds compared to tradition…" at bounding box center [664, 117] width 455 height 35
drag, startPoint x: 453, startPoint y: 108, endPoint x: 804, endPoint y: 128, distance: 351.5
click at [804, 128] on h5 "Which of the following is a unique feature of hedge funds compared to tradition…" at bounding box center [664, 117] width 455 height 35
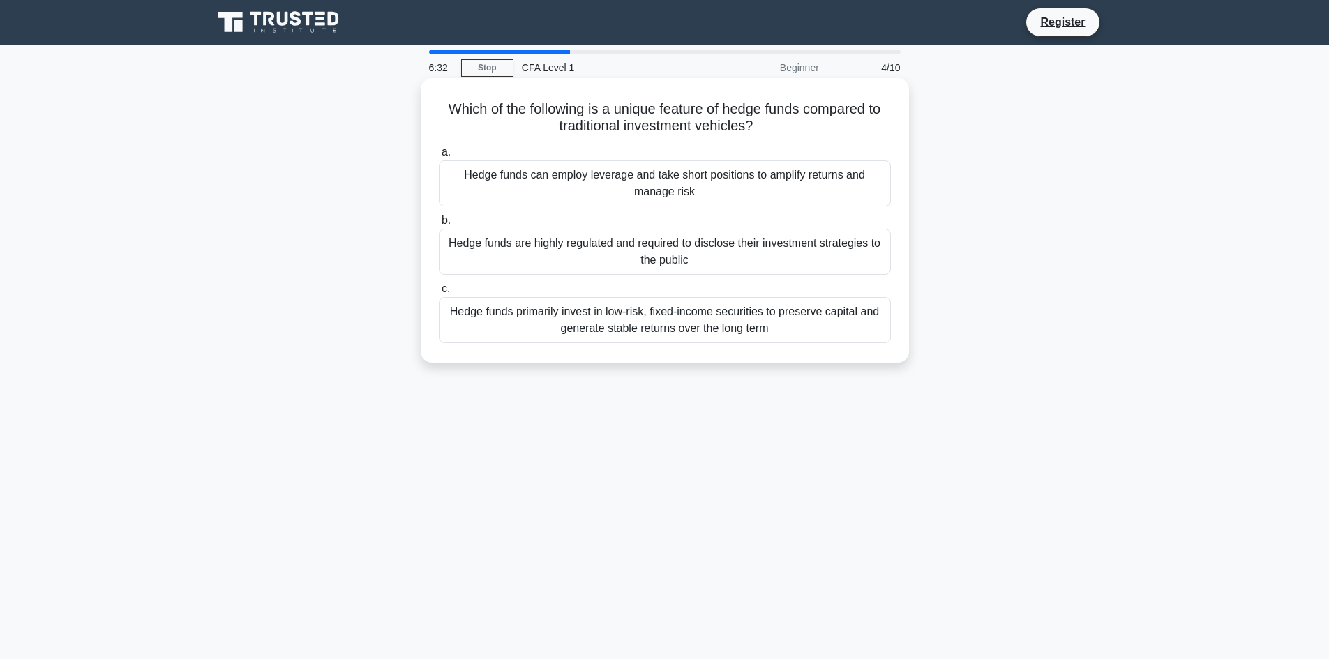
click at [781, 126] on h5 "Which of the following is a unique feature of hedge funds compared to tradition…" at bounding box center [664, 117] width 455 height 35
drag, startPoint x: 560, startPoint y: 119, endPoint x: 788, endPoint y: 124, distance: 227.5
click at [788, 124] on h5 "Which of the following is a unique feature of hedge funds compared to tradition…" at bounding box center [664, 117] width 455 height 35
click at [623, 160] on label "a. Hedge funds can employ leverage and take short positions to amplify returns …" at bounding box center [665, 175] width 452 height 63
click at [439, 157] on input "a. Hedge funds can employ leverage and take short positions to amplify returns …" at bounding box center [439, 152] width 0 height 9
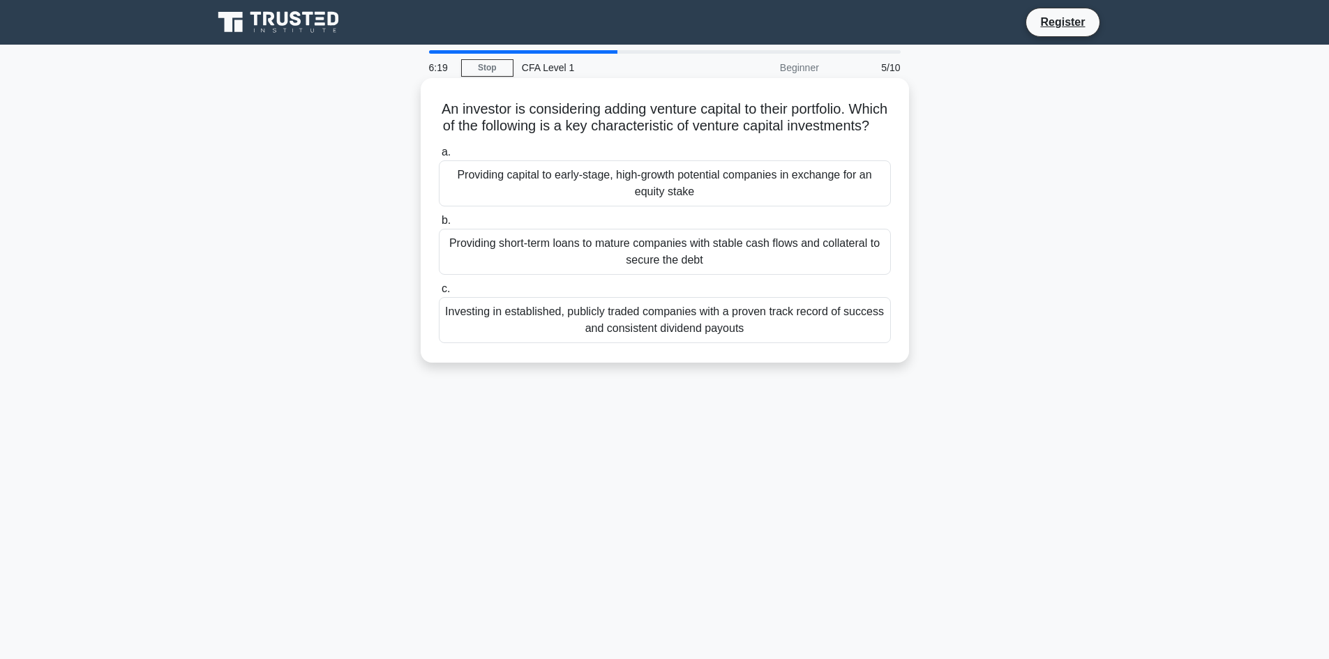
drag, startPoint x: 465, startPoint y: 98, endPoint x: 707, endPoint y: 139, distance: 245.4
click at [707, 139] on div "An investor is considering adding venture capital to their portfolio. Which of …" at bounding box center [664, 220] width 477 height 273
click at [596, 129] on h5 "An investor is considering adding venture capital to their portfolio. Which of …" at bounding box center [664, 117] width 455 height 35
click at [709, 204] on div "Providing capital to early-stage, high-growth potential companies in exchange f…" at bounding box center [665, 183] width 452 height 46
click at [439, 157] on input "a. Providing capital to early-stage, high-growth potential companies in exchang…" at bounding box center [439, 152] width 0 height 9
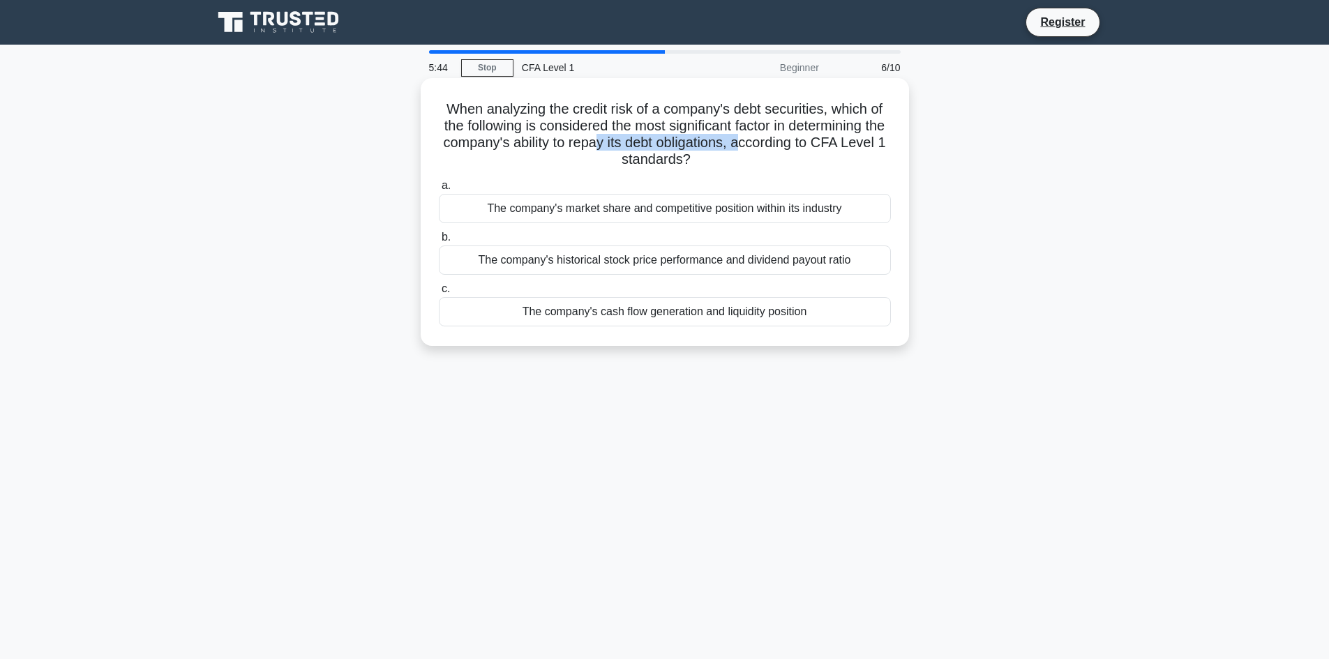
drag, startPoint x: 631, startPoint y: 144, endPoint x: 781, endPoint y: 142, distance: 150.0
click at [781, 142] on h5 "When analyzing the credit risk of a company's debt securities, which of the fol…" at bounding box center [664, 134] width 455 height 68
click at [748, 151] on h5 "When analyzing the credit risk of a company's debt securities, which of the fol…" at bounding box center [664, 134] width 455 height 68
click at [640, 163] on h5 "When analyzing the credit risk of a company's debt securities, which of the fol…" at bounding box center [664, 134] width 455 height 68
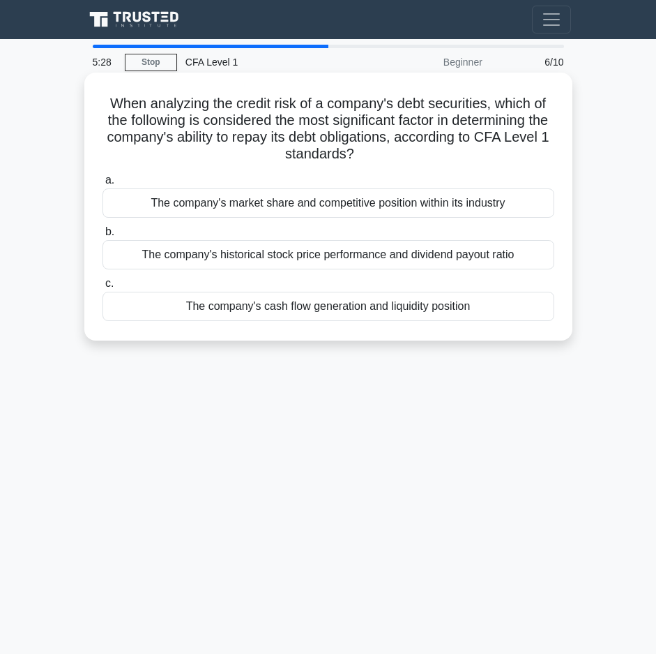
click at [419, 315] on div "The company's cash flow generation and liquidity position" at bounding box center [329, 306] width 452 height 29
click at [103, 288] on input "c. The company's cash flow generation and liquidity position" at bounding box center [103, 283] width 0 height 9
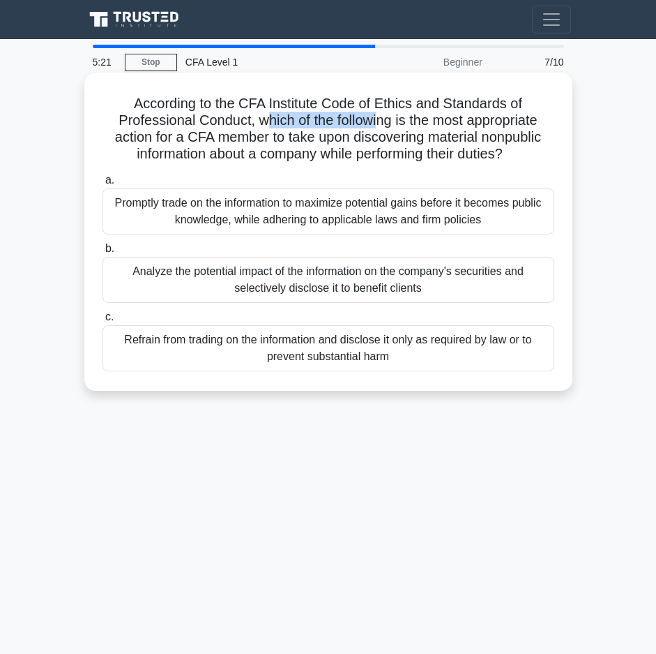
drag, startPoint x: 263, startPoint y: 123, endPoint x: 375, endPoint y: 124, distance: 112.3
click at [375, 124] on h5 "According to the CFA Institute Code of Ethics and Standards of Professional Con…" at bounding box center [328, 129] width 455 height 68
click at [340, 140] on h5 "According to the CFA Institute Code of Ethics and Standards of Professional Con…" at bounding box center [328, 129] width 455 height 68
drag, startPoint x: 276, startPoint y: 144, endPoint x: 516, endPoint y: 166, distance: 241.0
click at [516, 166] on div "According to the CFA Institute Code of Ethics and Standards of Professional Con…" at bounding box center [328, 231] width 477 height 307
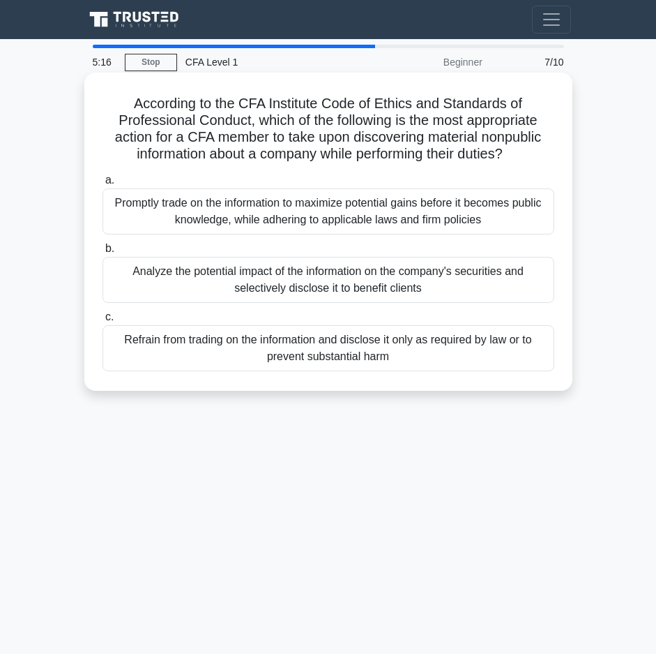
click at [393, 134] on h5 "According to the CFA Institute Code of Ethics and Standards of Professional Con…" at bounding box center [328, 129] width 455 height 68
click at [389, 347] on div "Refrain from trading on the information and disclose it only as required by law…" at bounding box center [329, 348] width 452 height 46
click at [103, 322] on input "c. Refrain from trading on the information and disclose it only as required by …" at bounding box center [103, 317] width 0 height 9
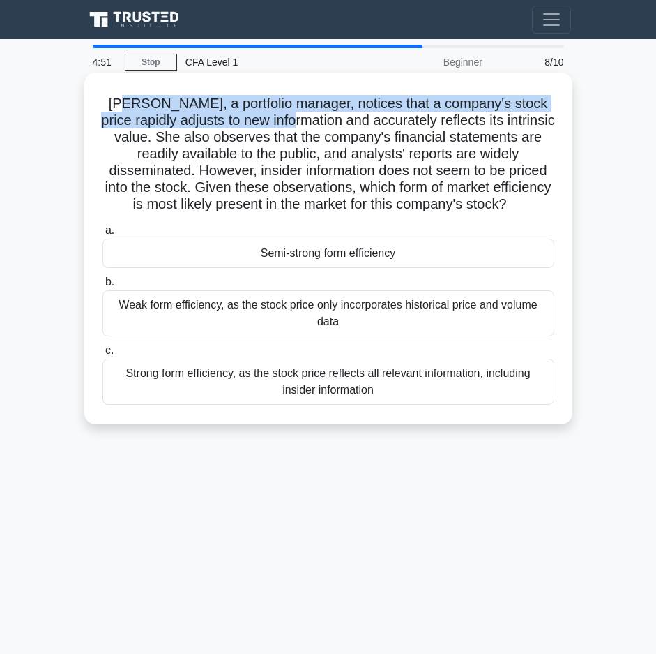
drag, startPoint x: 120, startPoint y: 105, endPoint x: 289, endPoint y: 117, distance: 170.0
click at [289, 117] on h5 "Laura, a portfolio manager, notices that a company's stock price rapidly adjust…" at bounding box center [328, 154] width 455 height 119
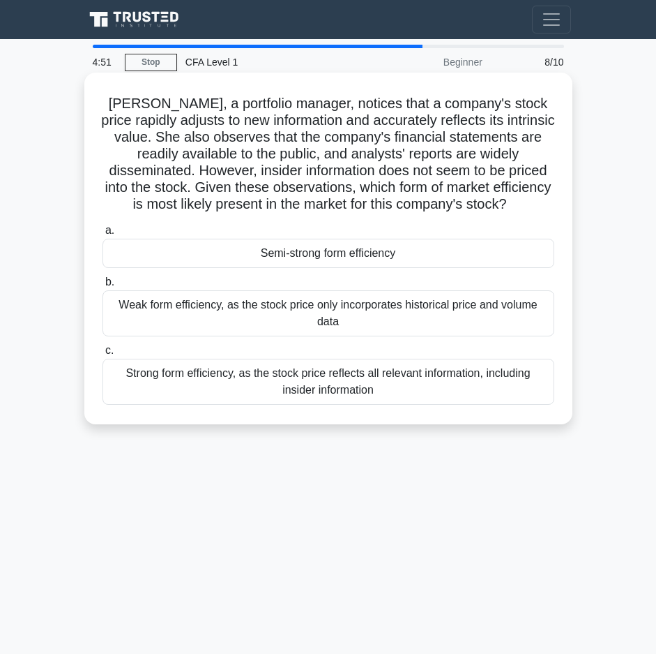
click at [296, 122] on h5 "Laura, a portfolio manager, notices that a company's stock price rapidly adjust…" at bounding box center [328, 154] width 455 height 119
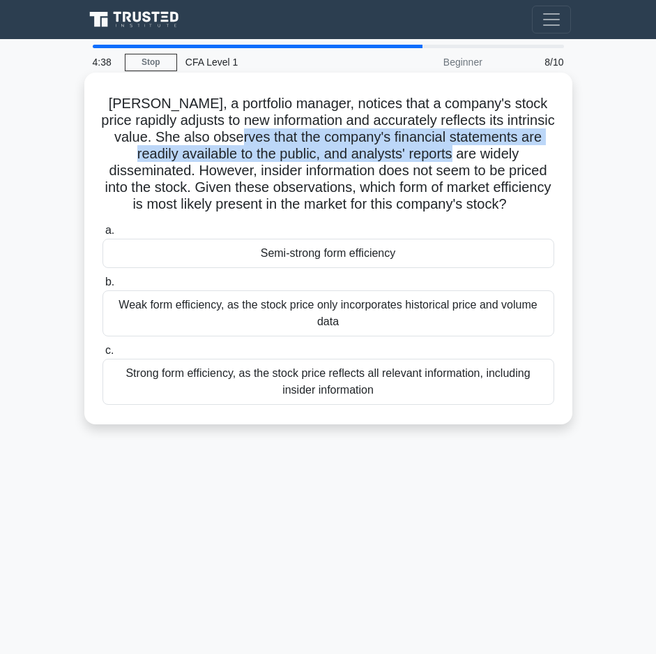
drag, startPoint x: 245, startPoint y: 135, endPoint x: 440, endPoint y: 154, distance: 196.2
click at [440, 154] on h5 "Laura, a portfolio manager, notices that a company's stock price rapidly adjust…" at bounding box center [328, 154] width 455 height 119
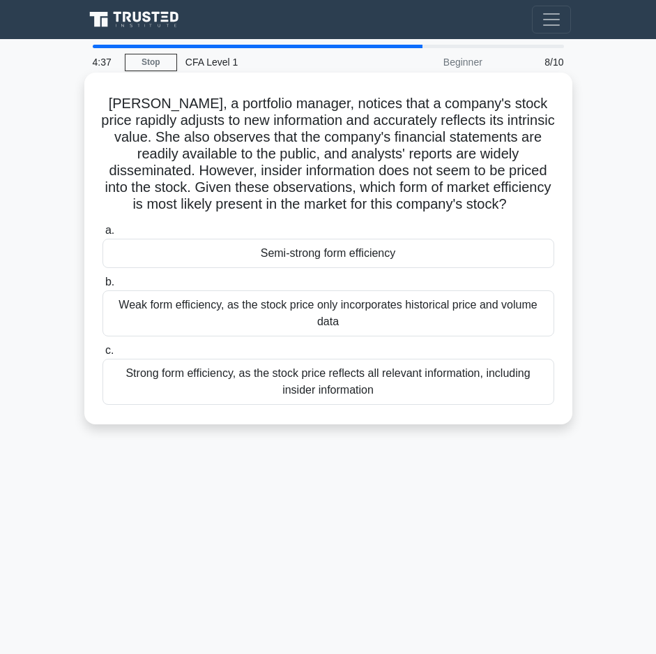
click at [265, 165] on h5 "Laura, a portfolio manager, notices that a company's stock price rapidly adjust…" at bounding box center [328, 154] width 455 height 119
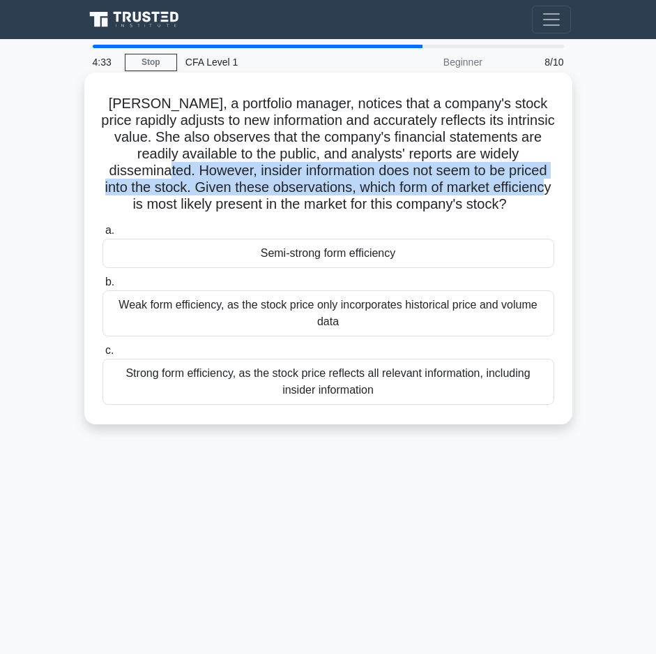
drag, startPoint x: 126, startPoint y: 173, endPoint x: 515, endPoint y: 195, distance: 389.8
click at [515, 195] on h5 "Laura, a portfolio manager, notices that a company's stock price rapidly adjust…" at bounding box center [328, 154] width 455 height 119
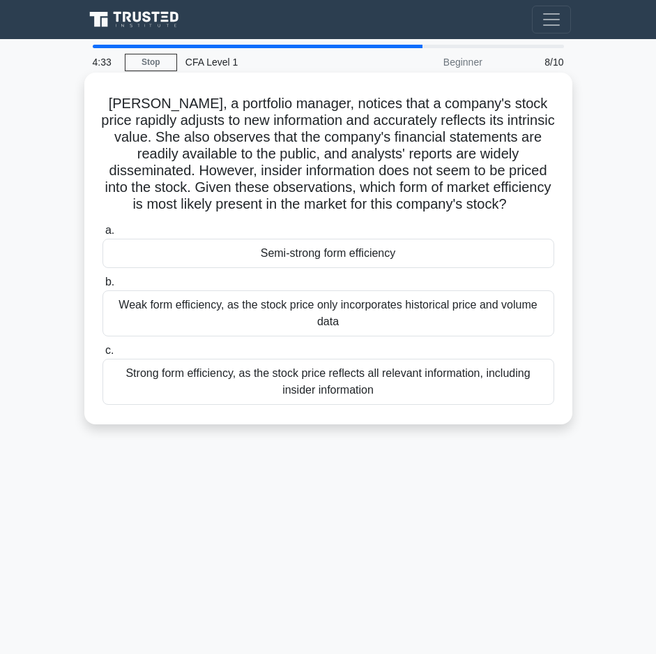
click at [520, 214] on div "Laura, a portfolio manager, notices that a company's stock price rapidly adjust…" at bounding box center [328, 248] width 477 height 340
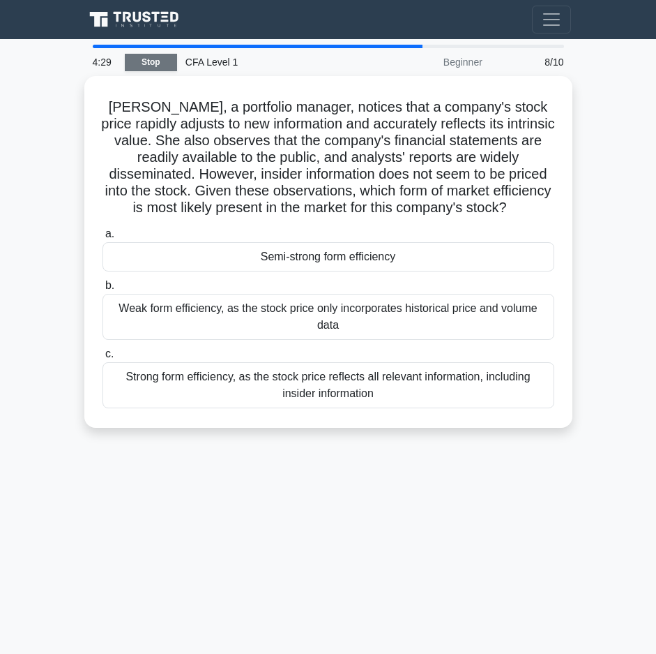
click at [147, 62] on link "Stop" at bounding box center [151, 62] width 52 height 17
click at [165, 66] on link "Stop" at bounding box center [151, 62] width 52 height 17
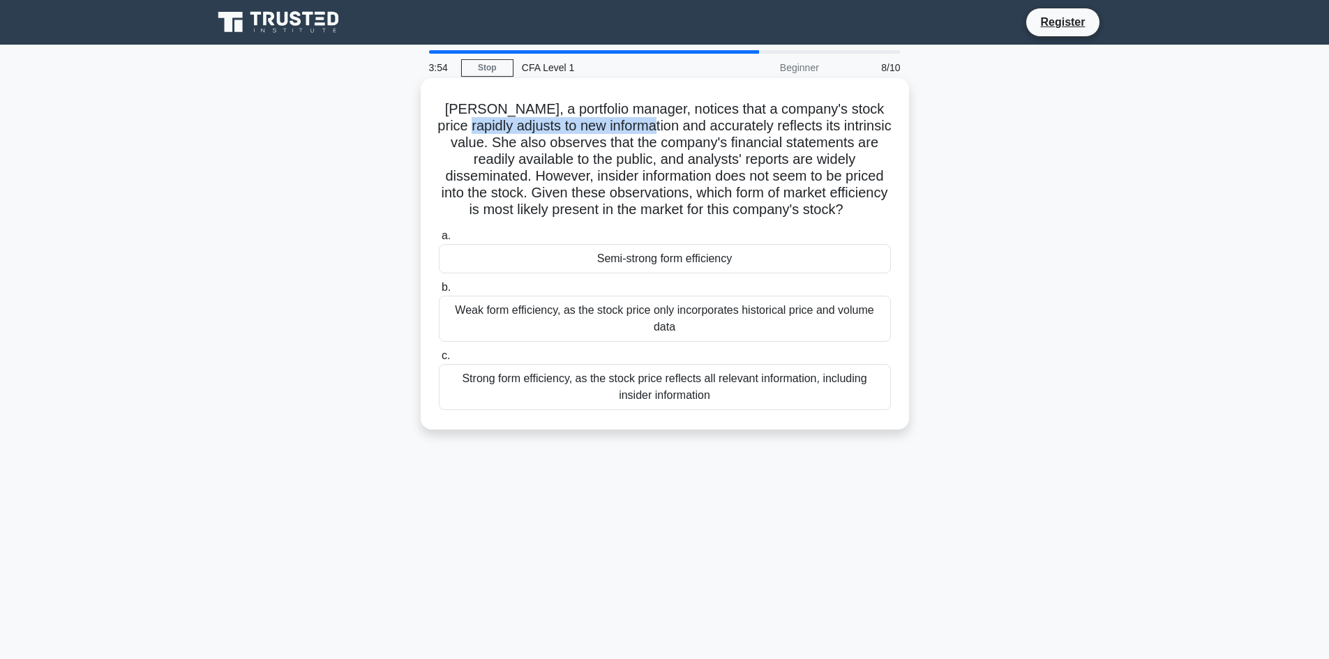
drag, startPoint x: 442, startPoint y: 127, endPoint x: 647, endPoint y: 131, distance: 205.8
click at [647, 131] on h5 "Laura, a portfolio manager, notices that a company's stock price rapidly adjust…" at bounding box center [664, 159] width 455 height 119
click at [707, 144] on h5 "Laura, a portfolio manager, notices that a company's stock price rapidly adjust…" at bounding box center [664, 159] width 455 height 119
drag, startPoint x: 668, startPoint y: 116, endPoint x: 838, endPoint y: 141, distance: 172.1
click at [858, 133] on h5 "Laura, a portfolio manager, notices that a company's stock price rapidly adjust…" at bounding box center [664, 159] width 455 height 119
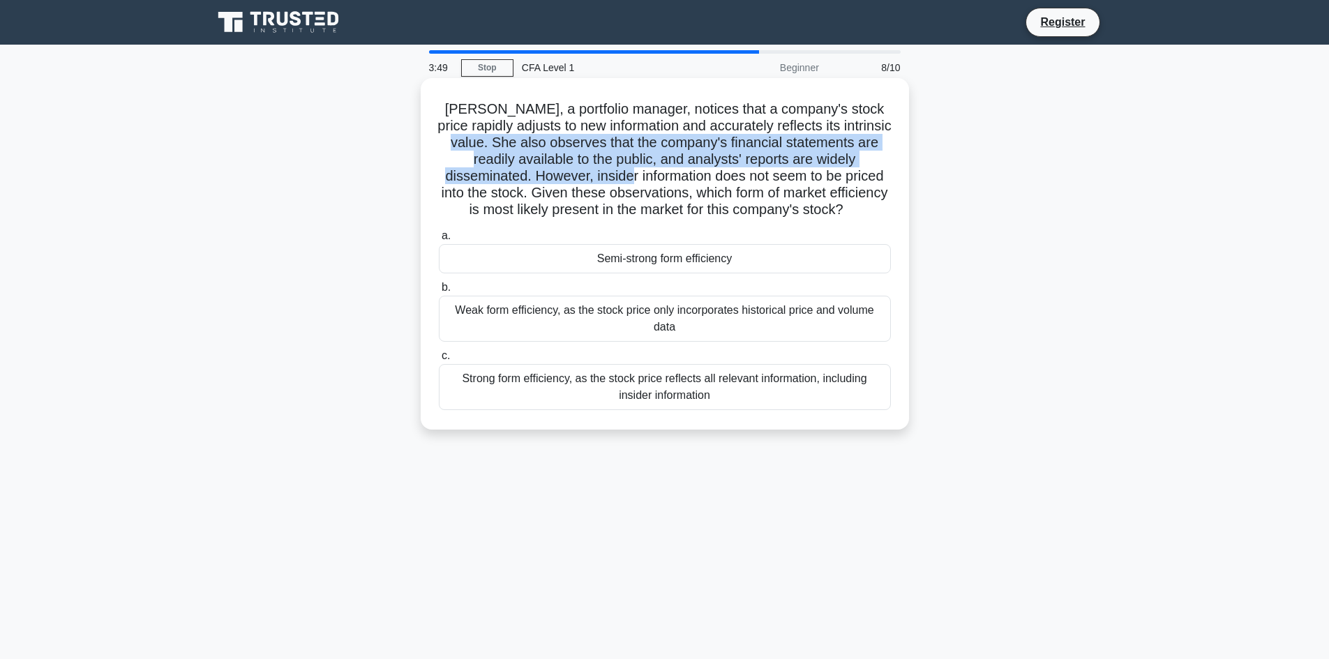
drag, startPoint x: 421, startPoint y: 142, endPoint x: 586, endPoint y: 170, distance: 167.1
click at [586, 170] on div "Laura, a portfolio manager, notices that a company's stock price rapidly adjust…" at bounding box center [665, 254] width 488 height 352
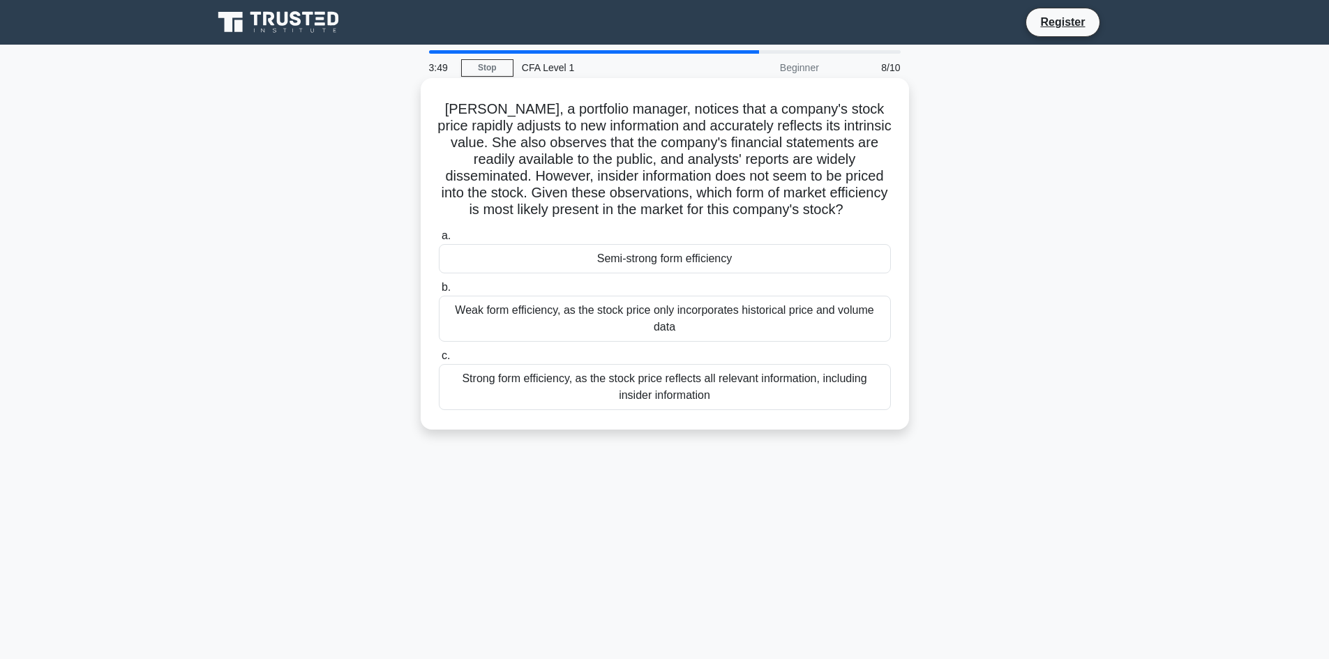
click at [594, 169] on h5 "Laura, a portfolio manager, notices that a company's stock price rapidly adjust…" at bounding box center [664, 159] width 455 height 119
drag, startPoint x: 606, startPoint y: 163, endPoint x: 738, endPoint y: 153, distance: 132.2
click at [738, 153] on h5 "Laura, a portfolio manager, notices that a company's stock price rapidly adjust…" at bounding box center [664, 159] width 455 height 119
click at [765, 181] on h5 "Laura, a portfolio manager, notices that a company's stock price rapidly adjust…" at bounding box center [664, 159] width 455 height 119
drag, startPoint x: 442, startPoint y: 179, endPoint x: 882, endPoint y: 183, distance: 440.2
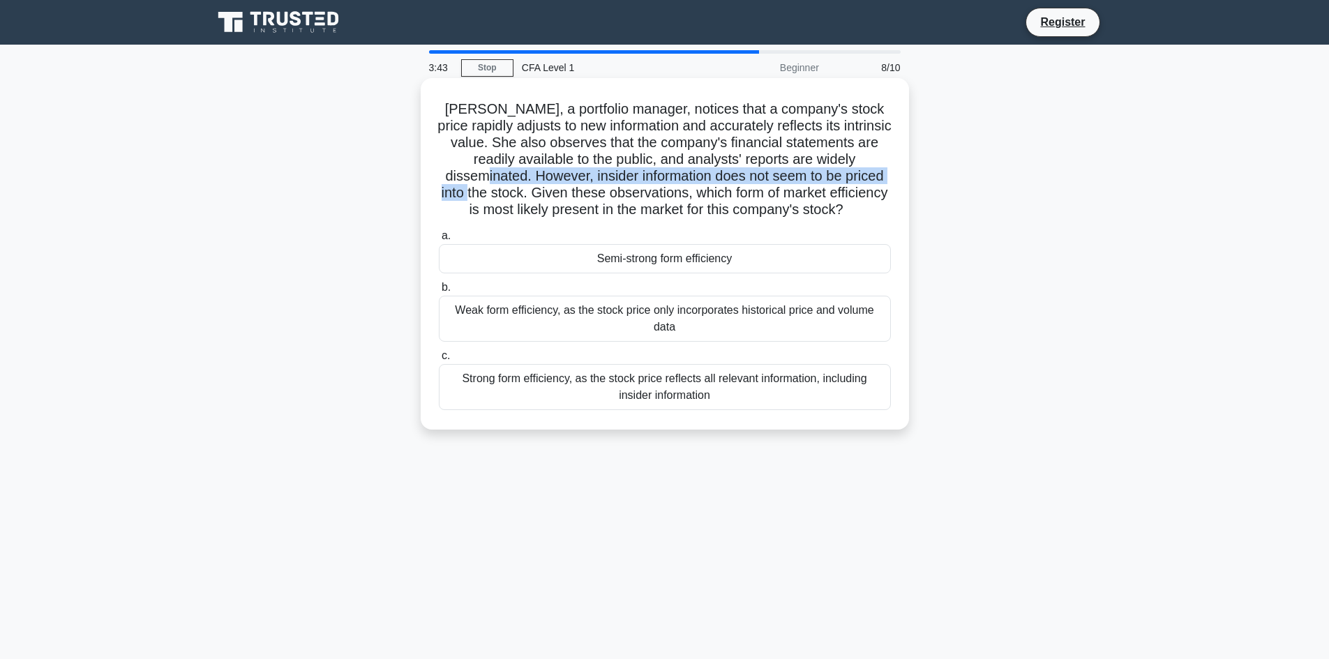
click at [882, 183] on h5 "Laura, a portfolio manager, notices that a company's stock price rapidly adjust…" at bounding box center [664, 159] width 455 height 119
click at [650, 177] on h5 "Laura, a portfolio manager, notices that a company's stock price rapidly adjust…" at bounding box center [664, 159] width 455 height 119
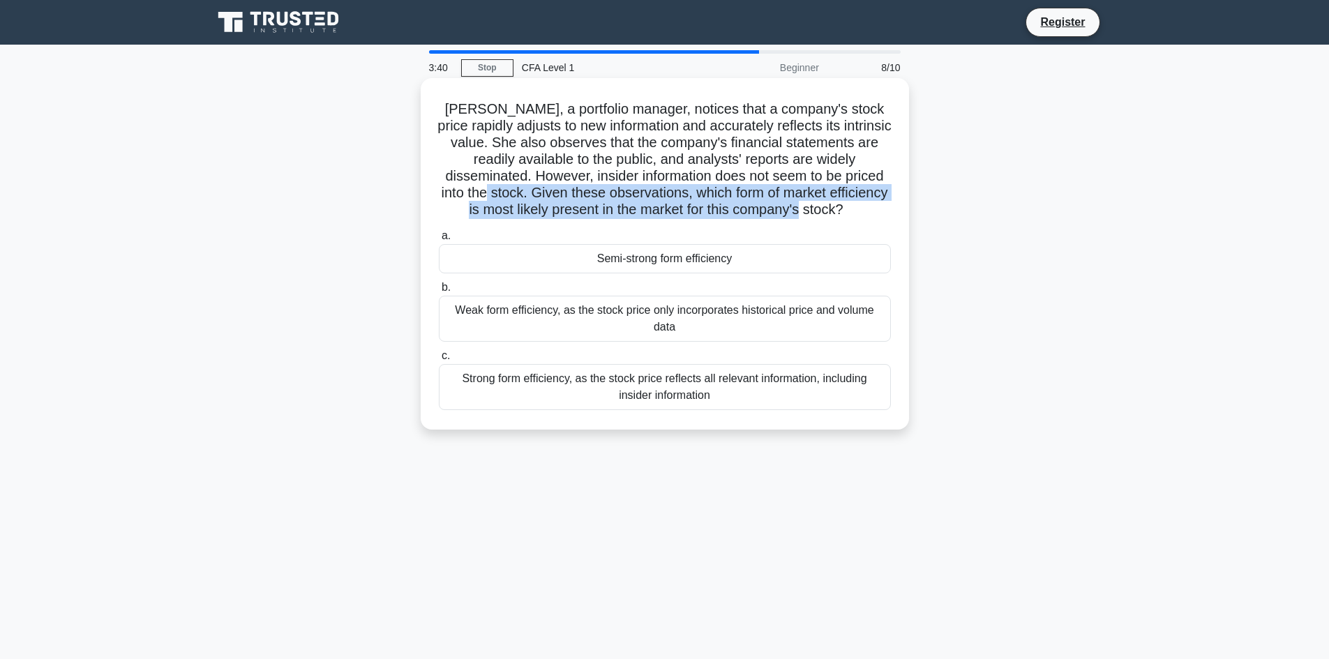
drag, startPoint x: 443, startPoint y: 195, endPoint x: 838, endPoint y: 216, distance: 396.0
click at [838, 216] on h5 "Laura, a portfolio manager, notices that a company's stock price rapidly adjust…" at bounding box center [664, 159] width 455 height 119
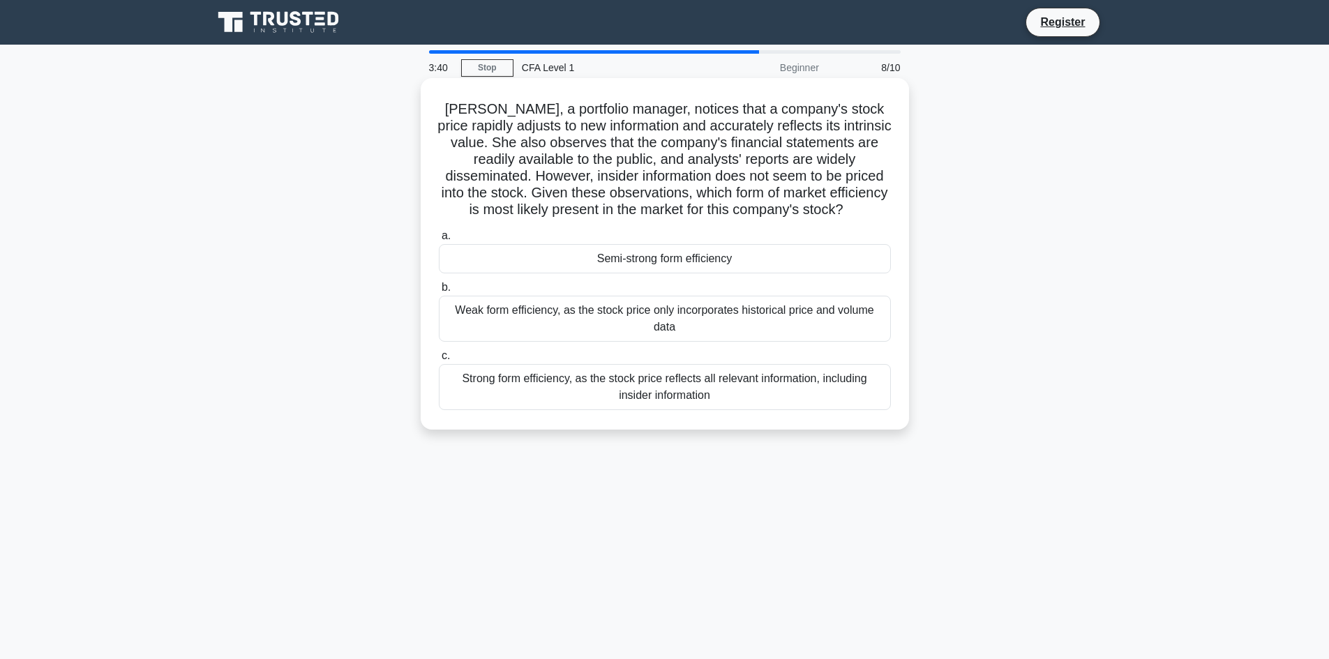
click at [709, 161] on h5 "Laura, a portfolio manager, notices that a company's stock price rapidly adjust…" at bounding box center [664, 159] width 455 height 119
click at [724, 336] on div "Weak form efficiency, as the stock price only incorporates historical price and…" at bounding box center [665, 319] width 452 height 46
click at [439, 292] on input "b. Weak form efficiency, as the stock price only incorporates historical price …" at bounding box center [439, 287] width 0 height 9
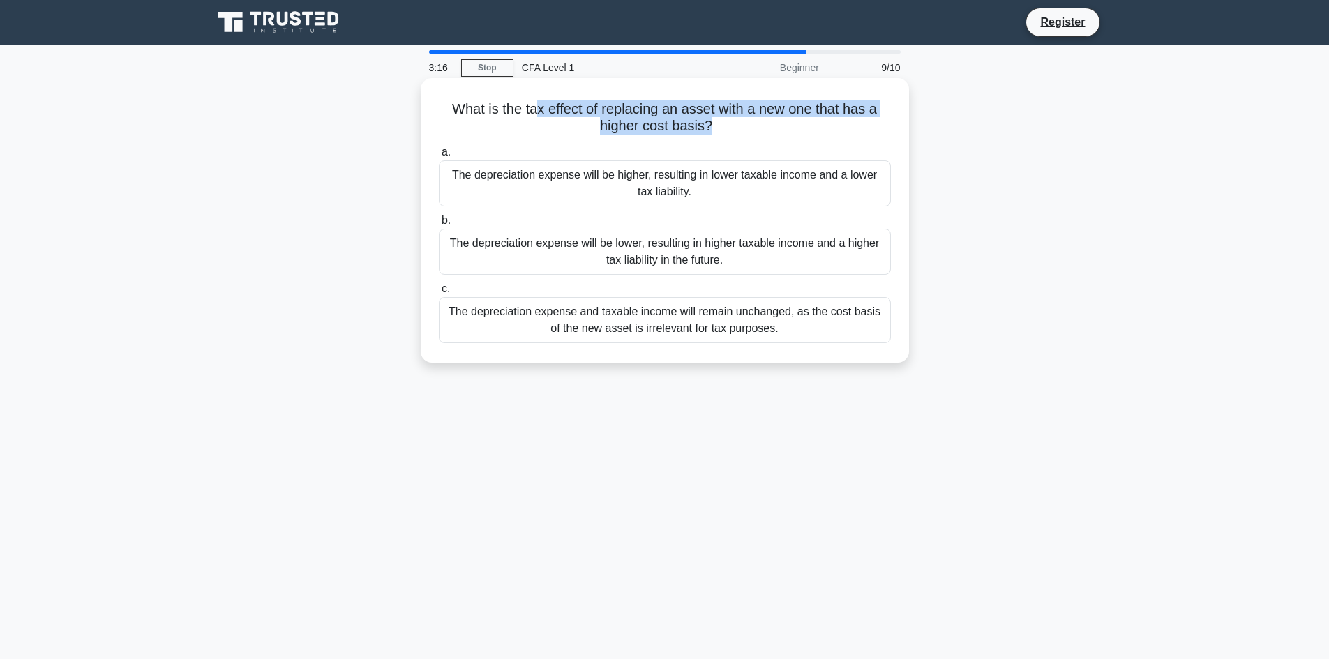
drag, startPoint x: 536, startPoint y: 106, endPoint x: 708, endPoint y: 133, distance: 173.6
click at [708, 133] on h5 "What is the tax effect of replacing an asset with a new one that has a higher c…" at bounding box center [664, 117] width 455 height 35
click at [695, 126] on h5 "What is the tax effect of replacing an asset with a new one that has a higher c…" at bounding box center [664, 117] width 455 height 35
drag, startPoint x: 683, startPoint y: 105, endPoint x: 722, endPoint y: 130, distance: 46.8
click at [722, 130] on h5 "What is the tax effect of replacing an asset with a new one that has a higher c…" at bounding box center [664, 117] width 455 height 35
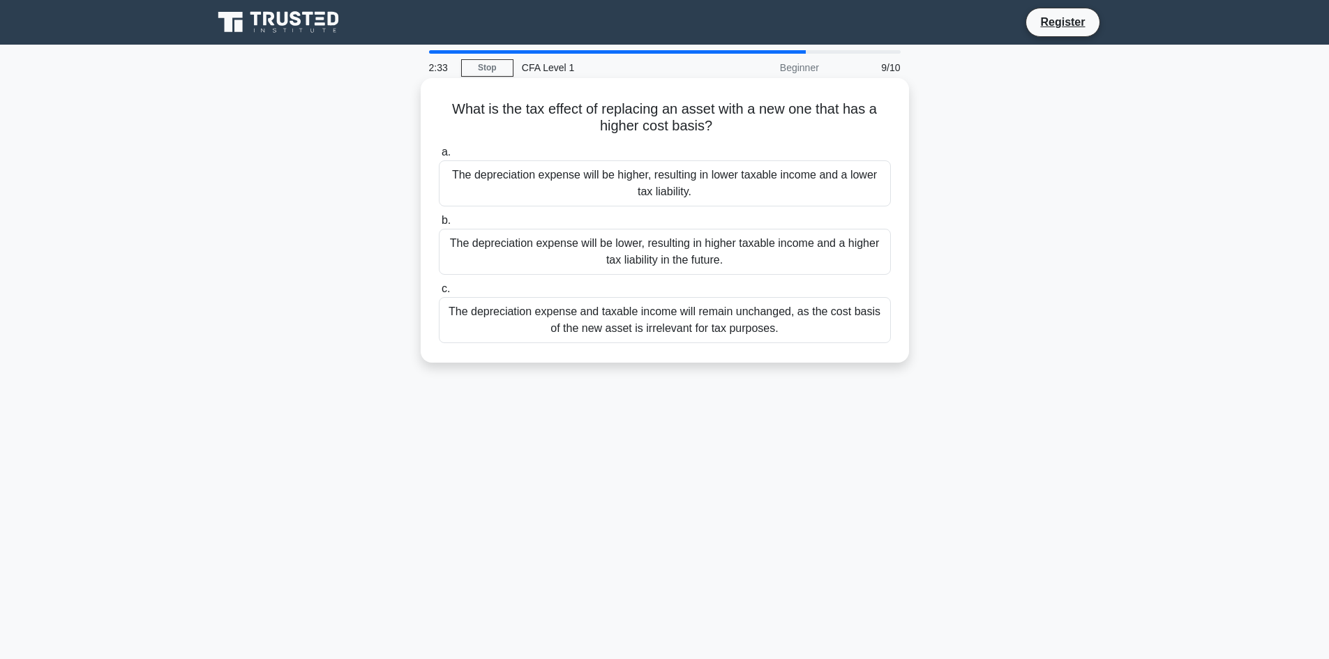
click at [726, 331] on div "The depreciation expense and taxable income will remain unchanged, as the cost …" at bounding box center [665, 320] width 452 height 46
click at [439, 294] on input "c. The depreciation expense and taxable income will remain unchanged, as the co…" at bounding box center [439, 289] width 0 height 9
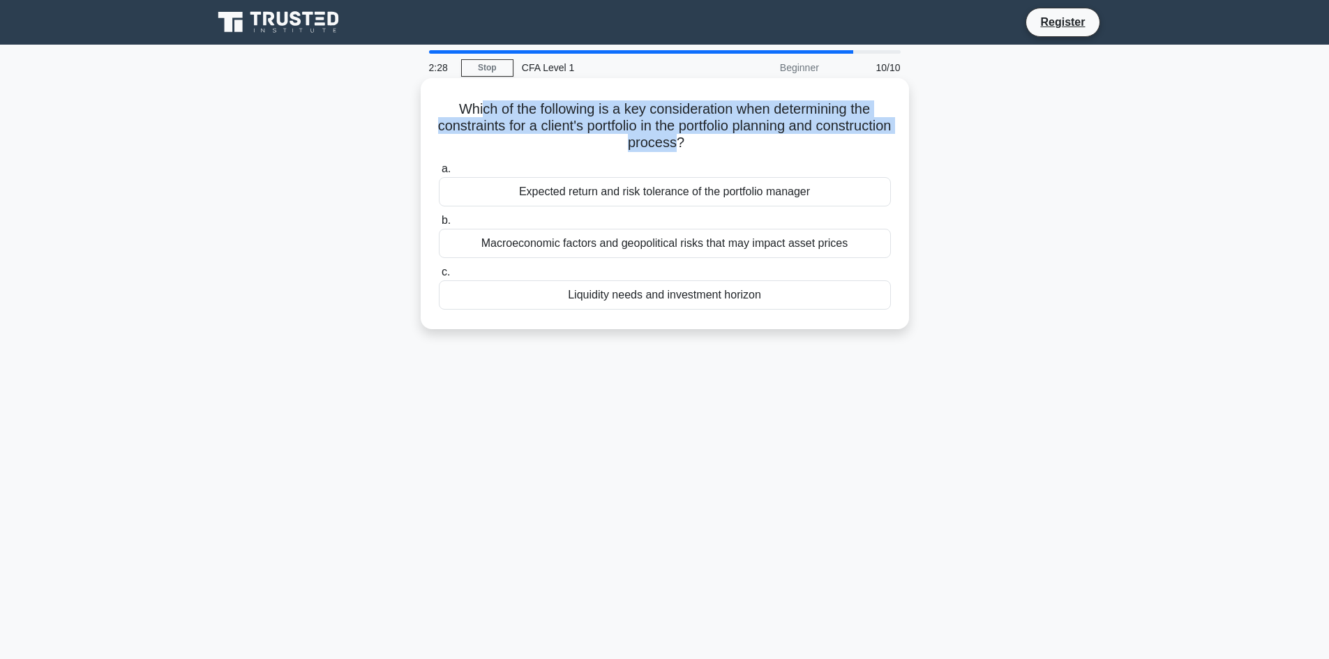
drag, startPoint x: 478, startPoint y: 112, endPoint x: 714, endPoint y: 146, distance: 238.2
click at [714, 146] on h5 "Which of the following is a key consideration when determining the constraints …" at bounding box center [664, 126] width 455 height 52
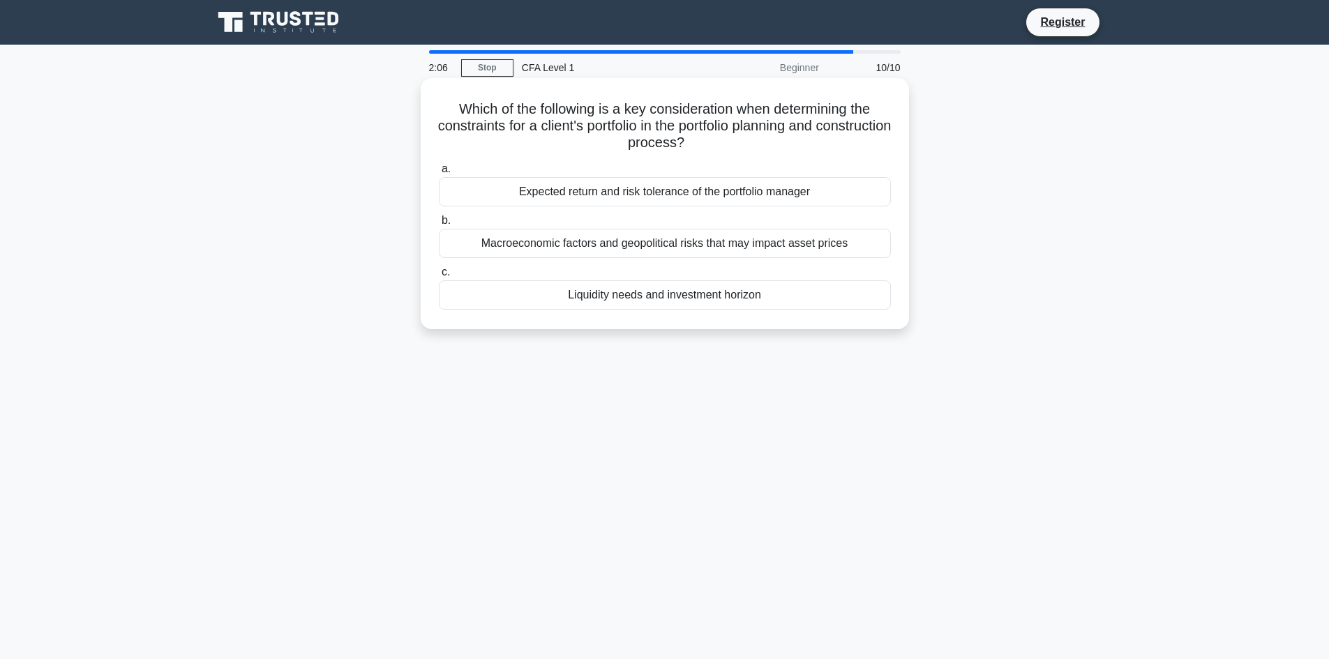
click at [700, 197] on div "Expected return and risk tolerance of the portfolio manager" at bounding box center [665, 191] width 452 height 29
click at [439, 174] on input "a. Expected return and risk tolerance of the portfolio manager" at bounding box center [439, 169] width 0 height 9
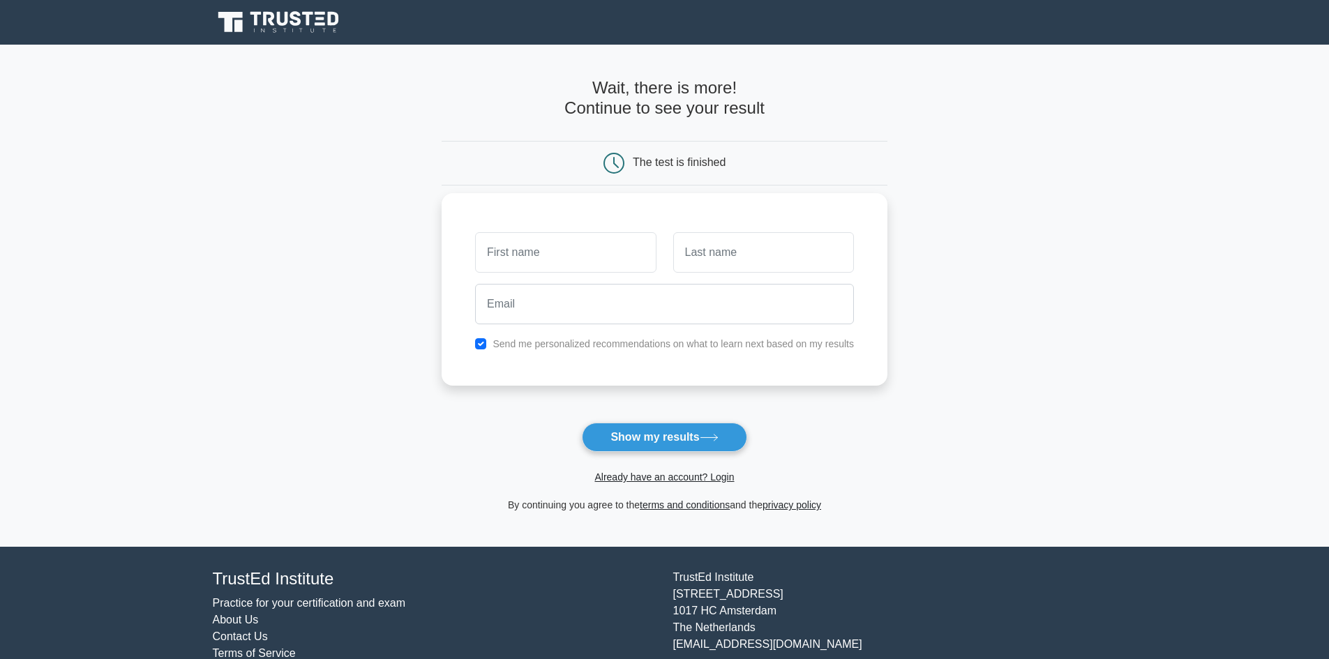
click at [582, 263] on input "text" at bounding box center [565, 252] width 181 height 40
click at [501, 396] on form "Wait, there is more! Continue to see your result The test is finished and the" at bounding box center [665, 295] width 446 height 435
click at [575, 253] on input "text" at bounding box center [565, 252] width 181 height 40
type input "[PERSON_NAME]"
type input "Vo"
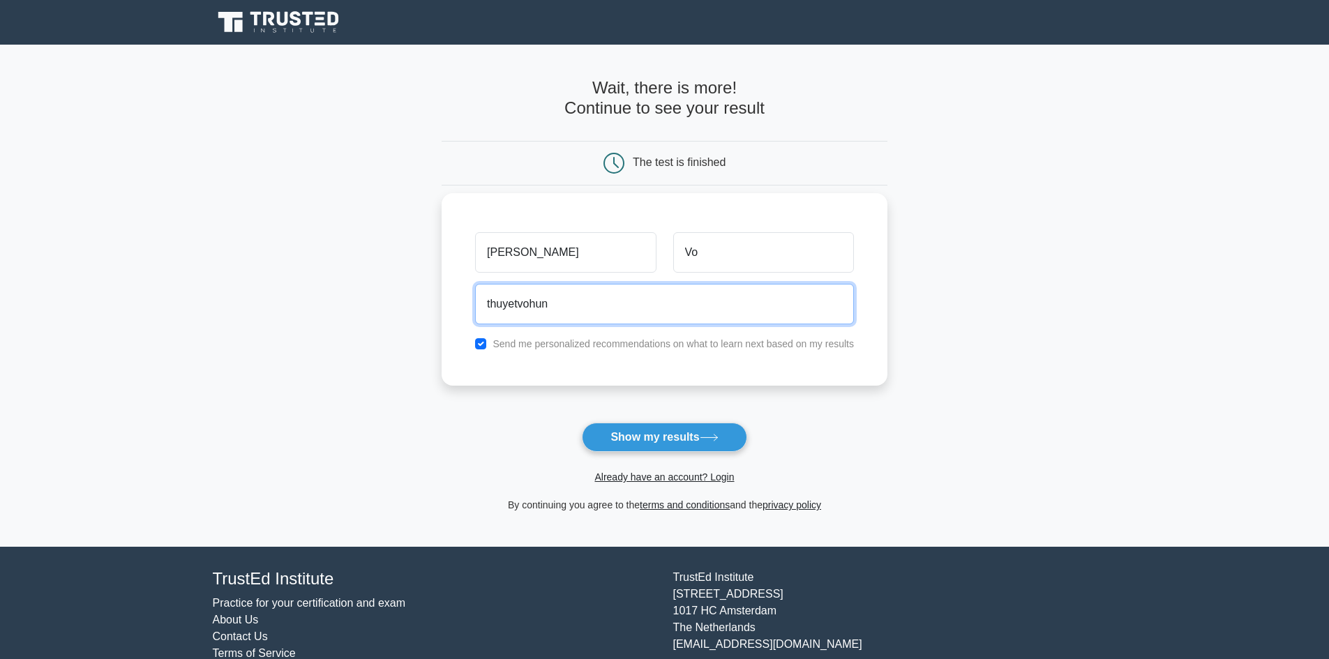
type input "[EMAIL_ADDRESS][DOMAIN_NAME]"
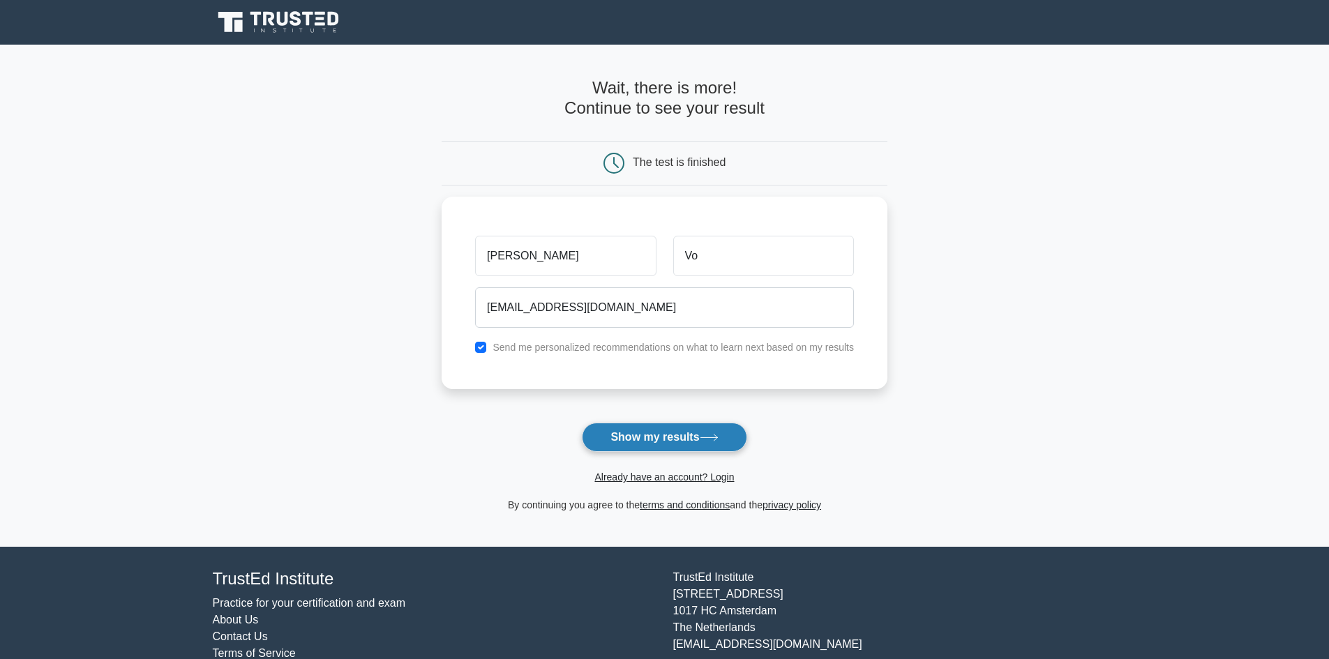
click at [675, 440] on button "Show my results" at bounding box center [664, 437] width 165 height 29
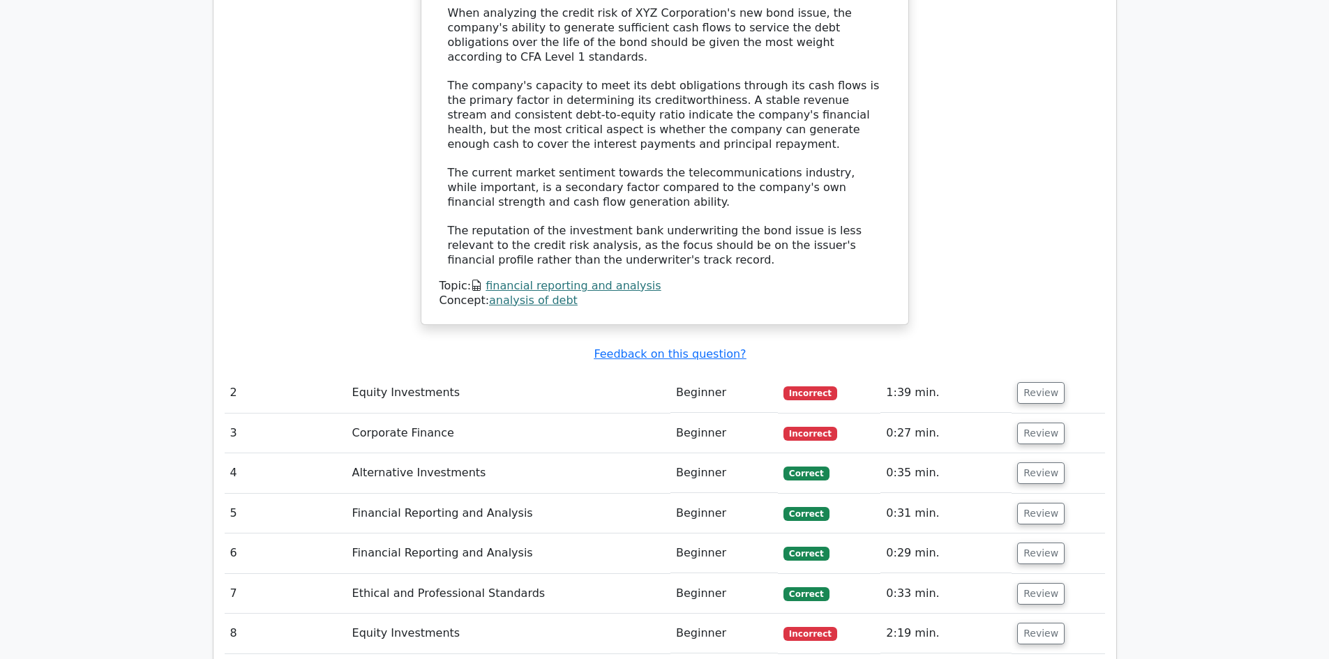
scroll to position [1604, 0]
click at [1037, 381] on button "Review" at bounding box center [1040, 392] width 47 height 22
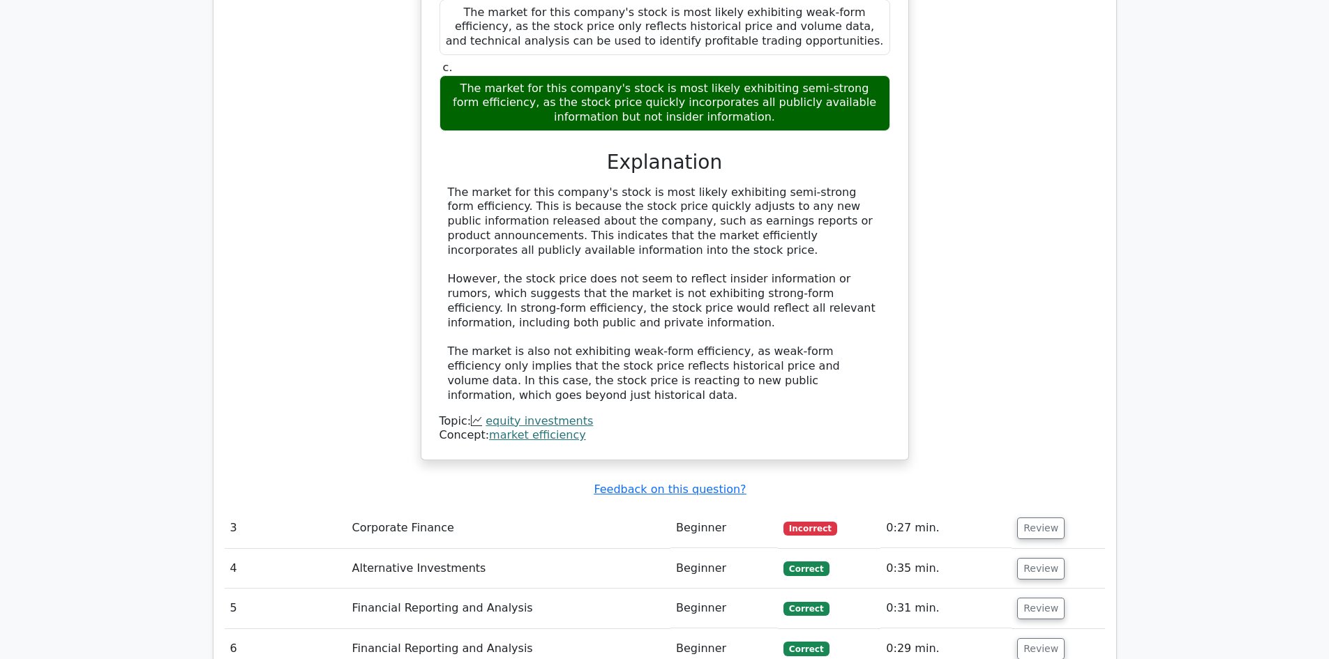
scroll to position [2511, 0]
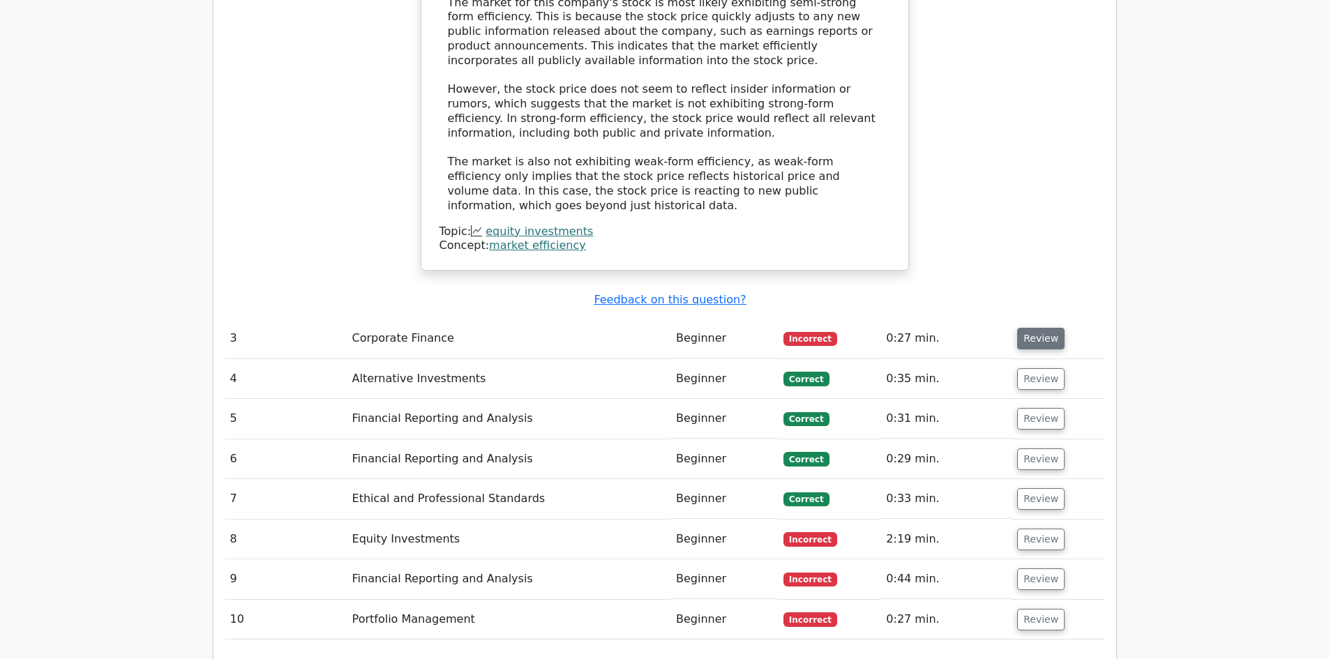
click at [1027, 328] on button "Review" at bounding box center [1040, 339] width 47 height 22
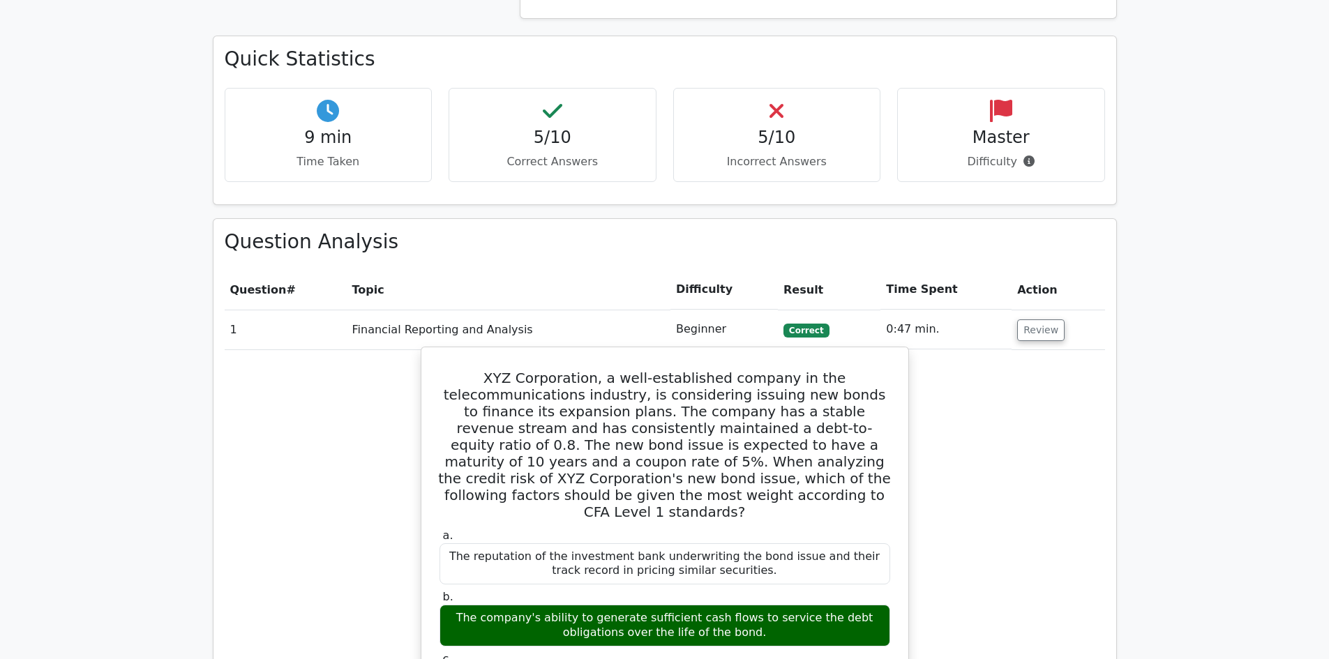
scroll to position [837, 0]
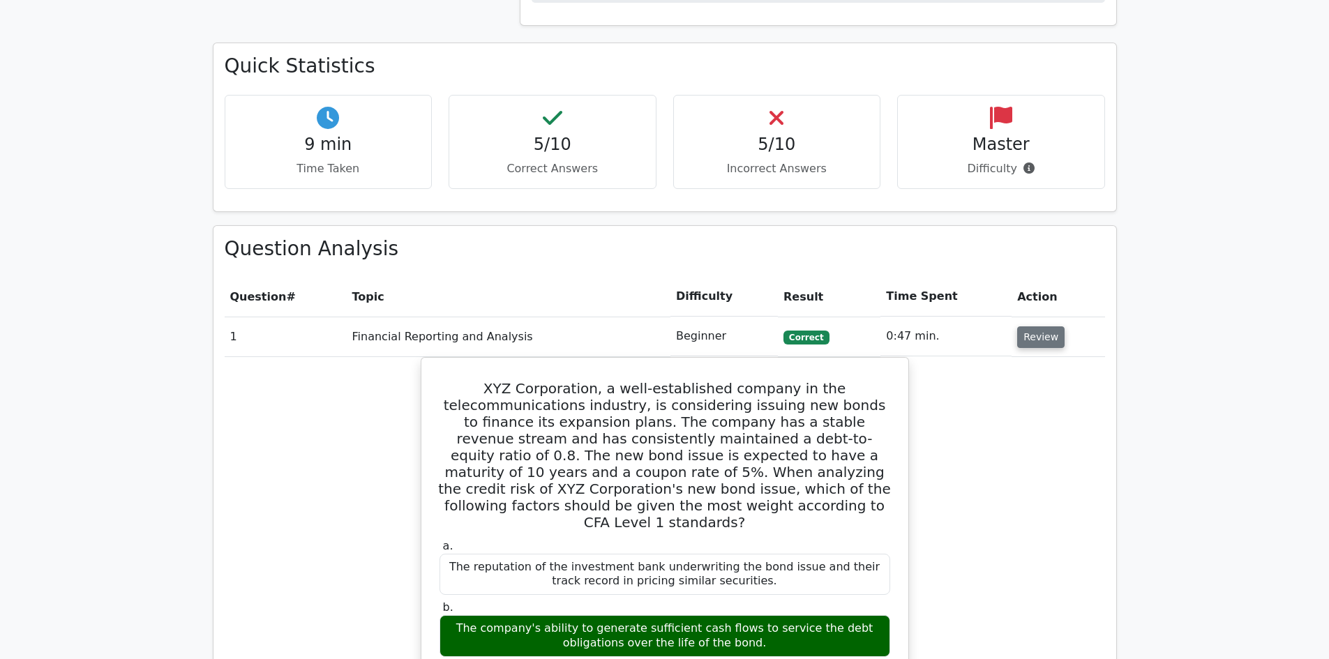
click at [1041, 326] on button "Review" at bounding box center [1040, 337] width 47 height 22
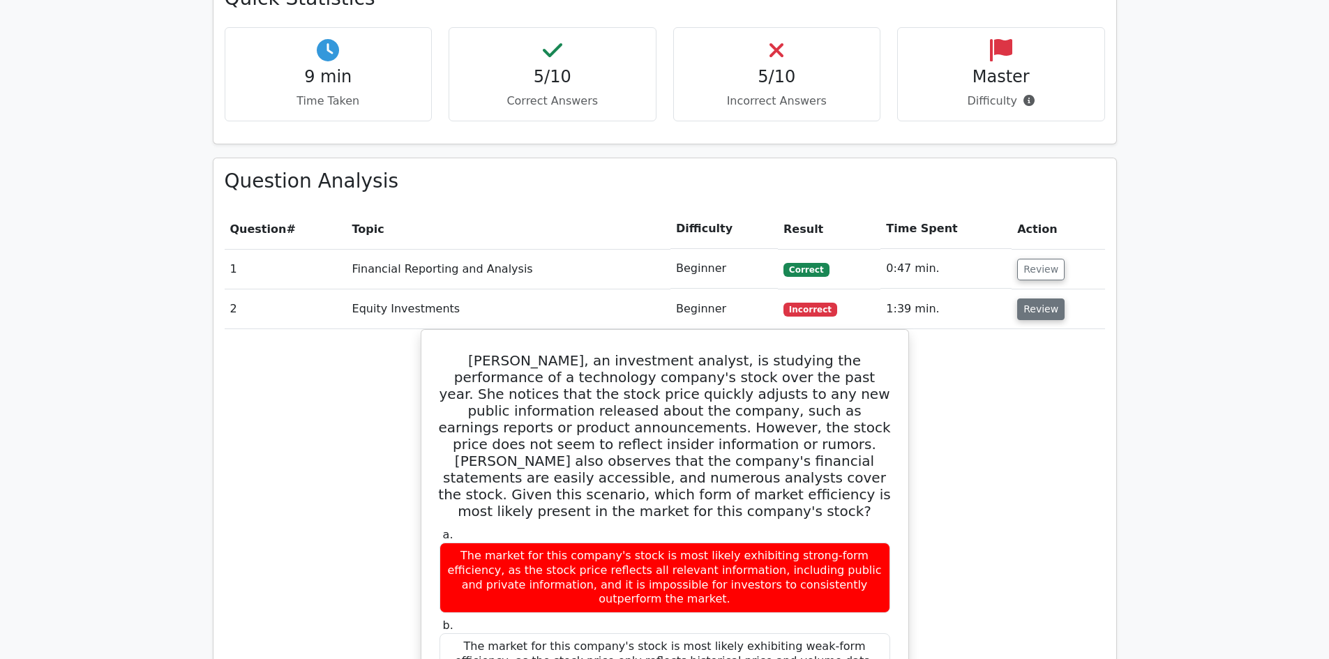
scroll to position [907, 0]
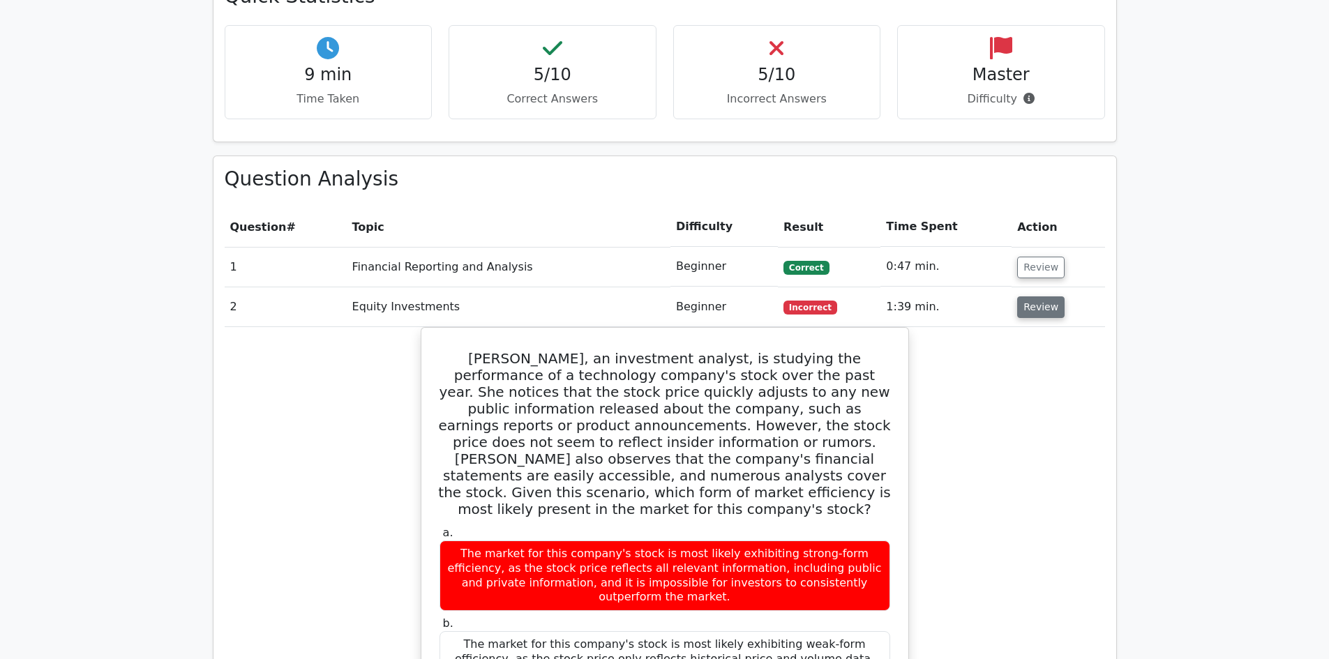
click at [1044, 296] on button "Review" at bounding box center [1040, 307] width 47 height 22
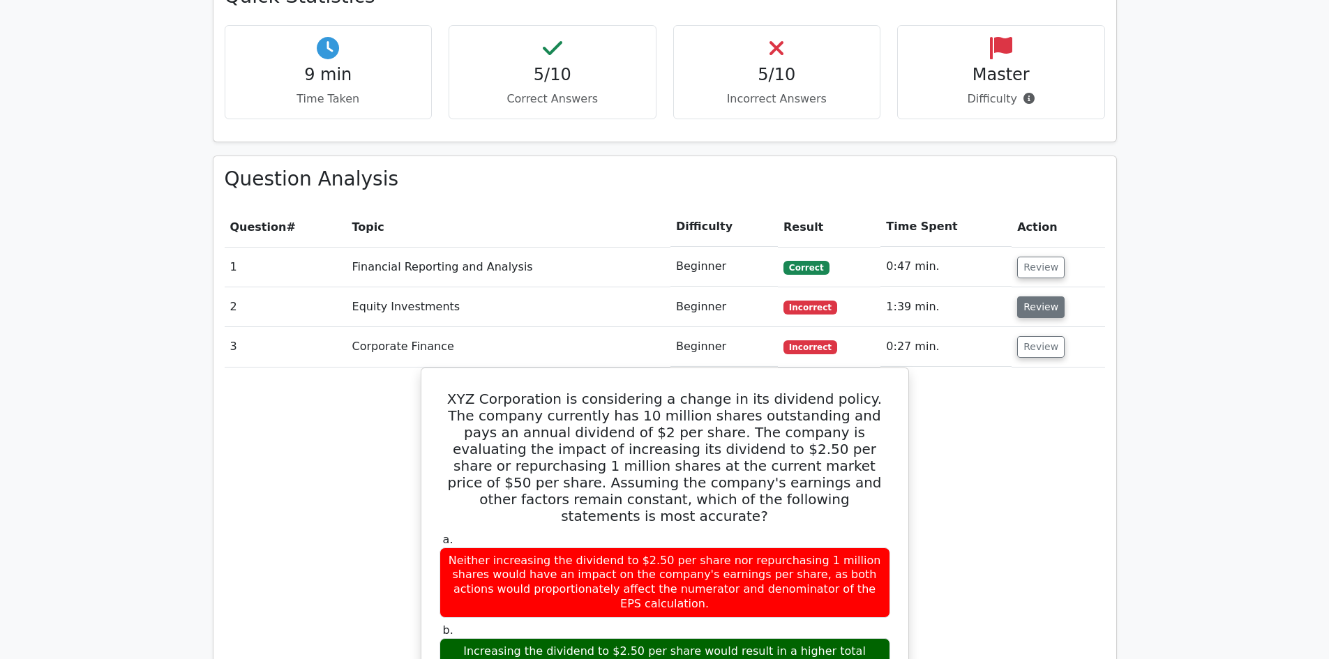
click at [1044, 296] on button "Review" at bounding box center [1040, 307] width 47 height 22
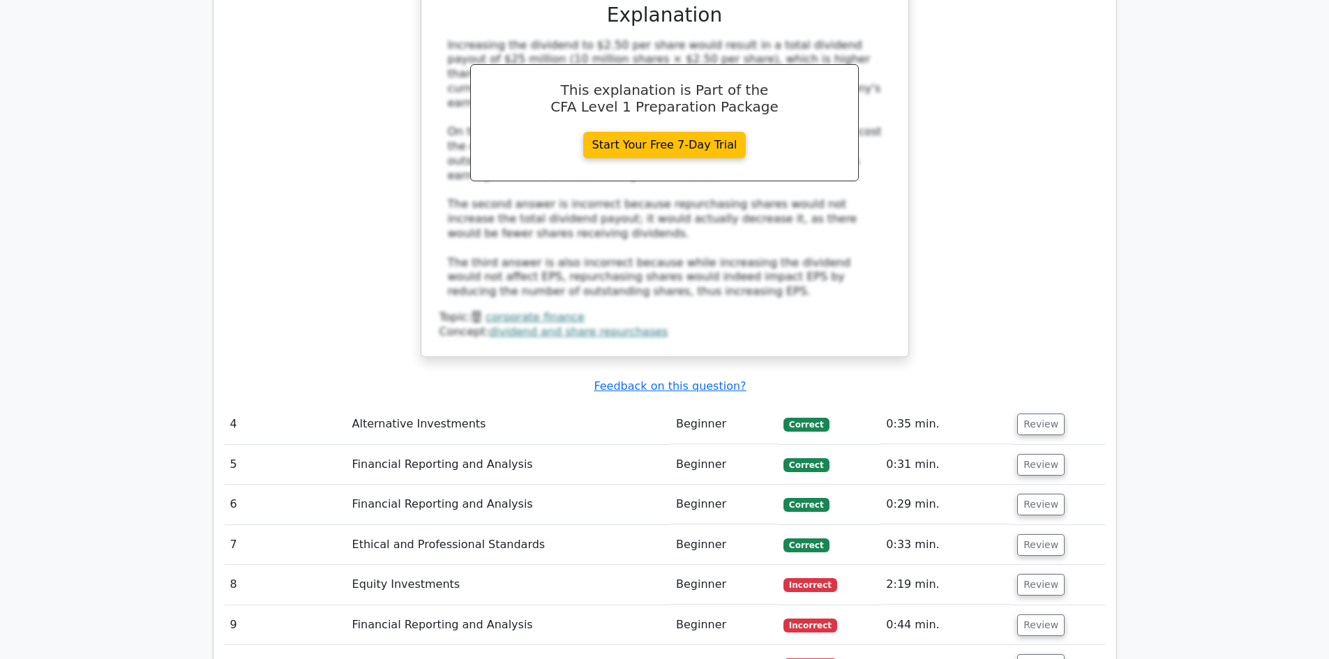
scroll to position [2511, 0]
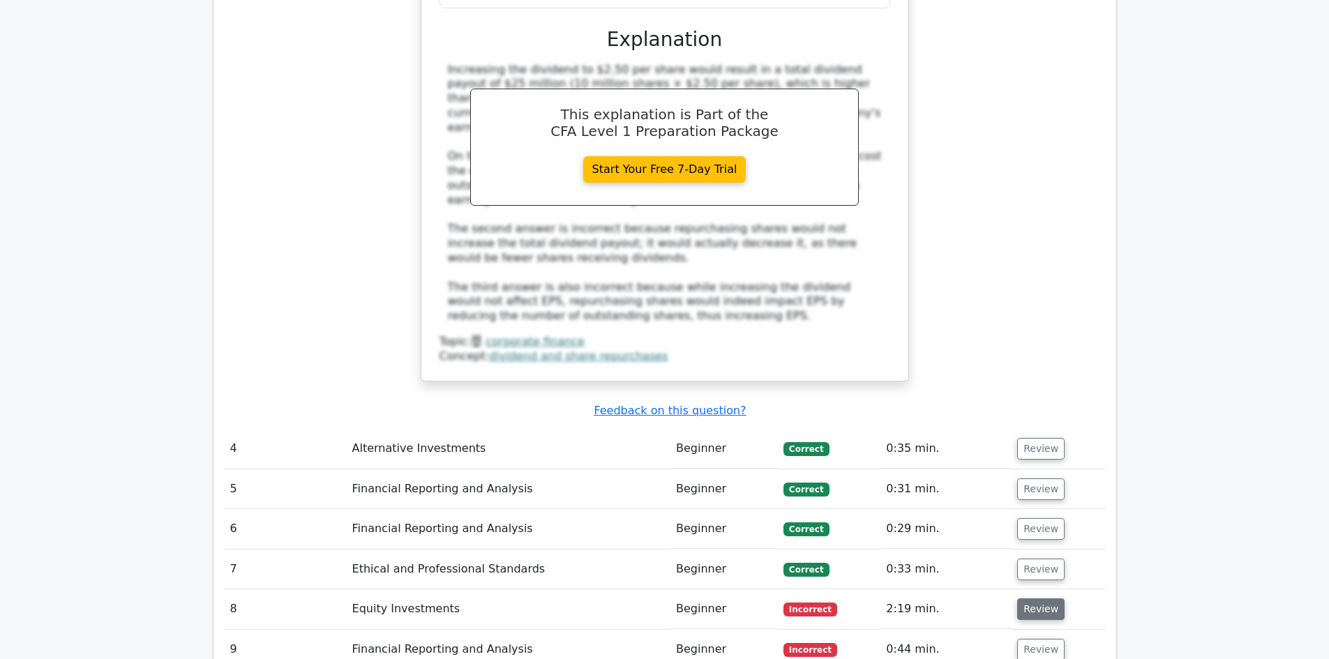
click at [1025, 599] on button "Review" at bounding box center [1040, 610] width 47 height 22
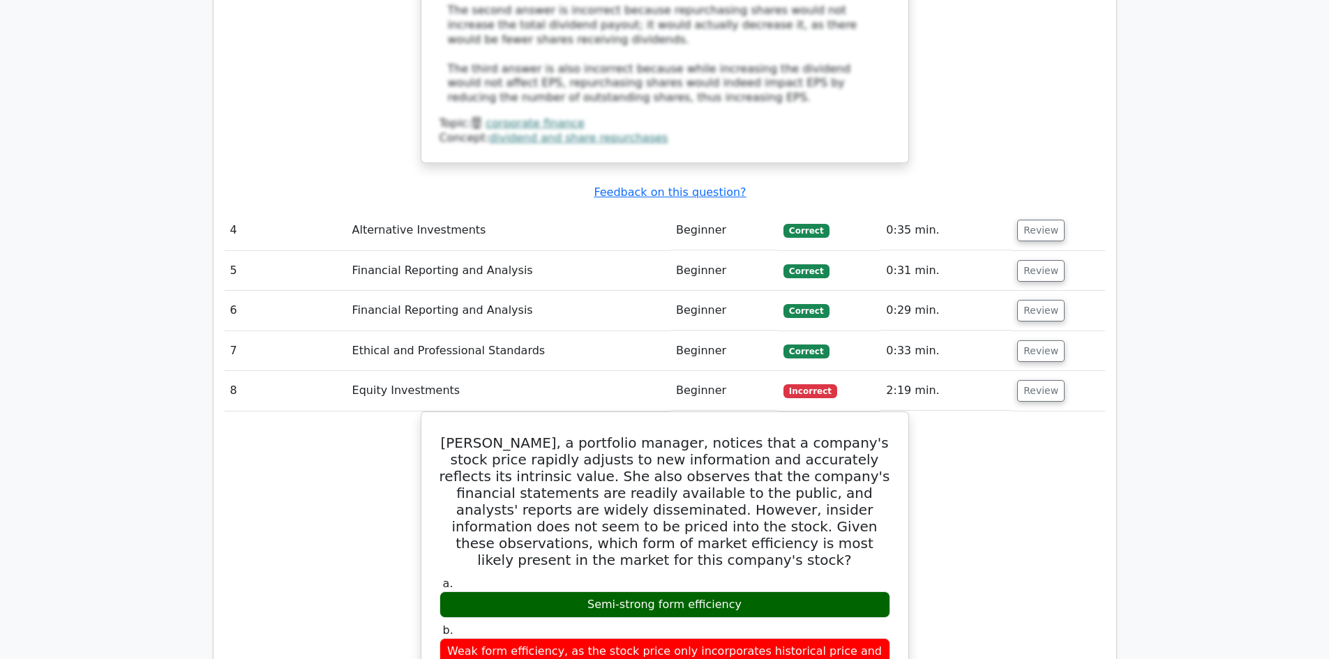
scroll to position [3209, 0]
